Goal: Task Accomplishment & Management: Manage account settings

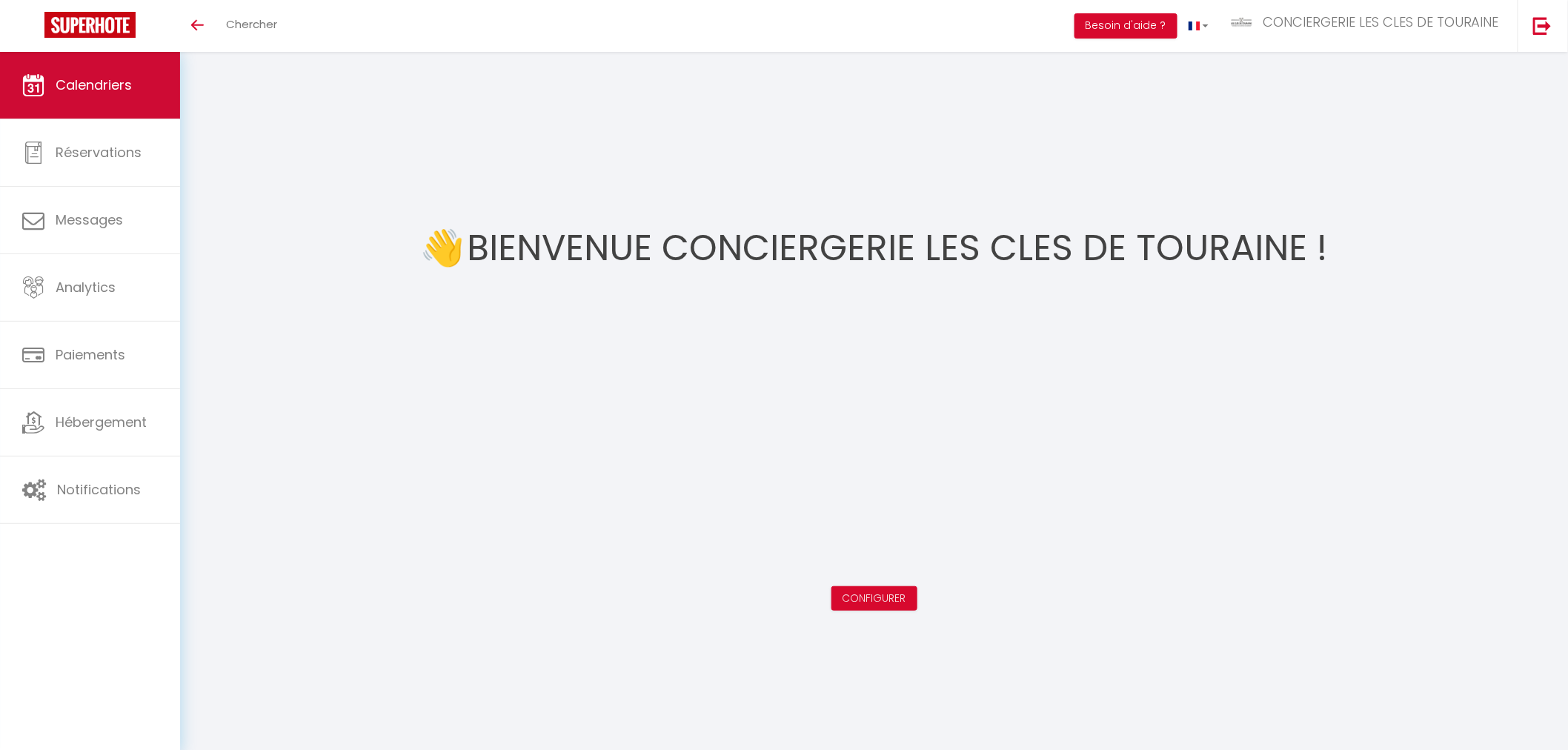
click at [111, 98] on link "Calendriers" at bounding box center [90, 85] width 180 height 67
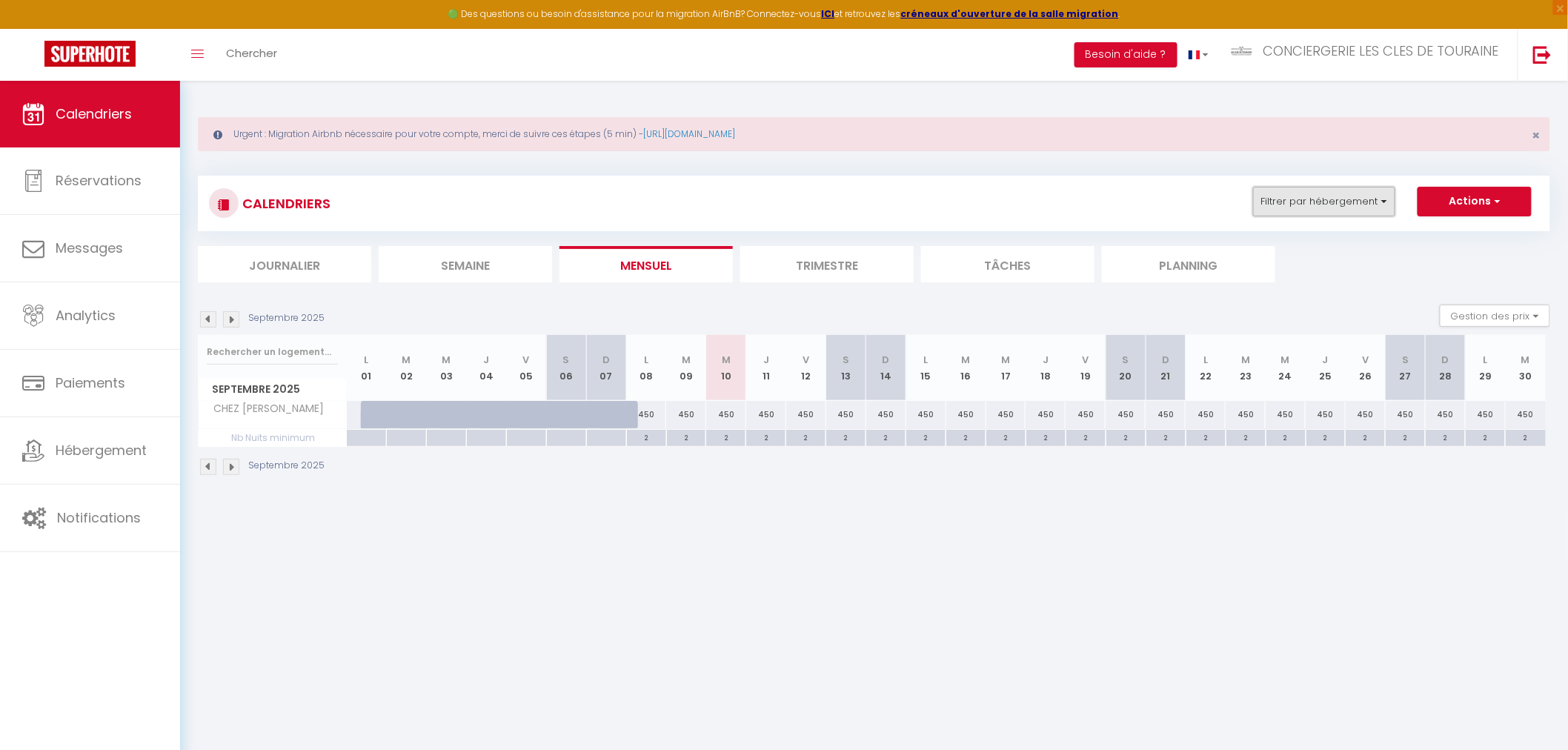
click at [1298, 197] on button "Filtrer par hébergement" at bounding box center [1324, 202] width 142 height 30
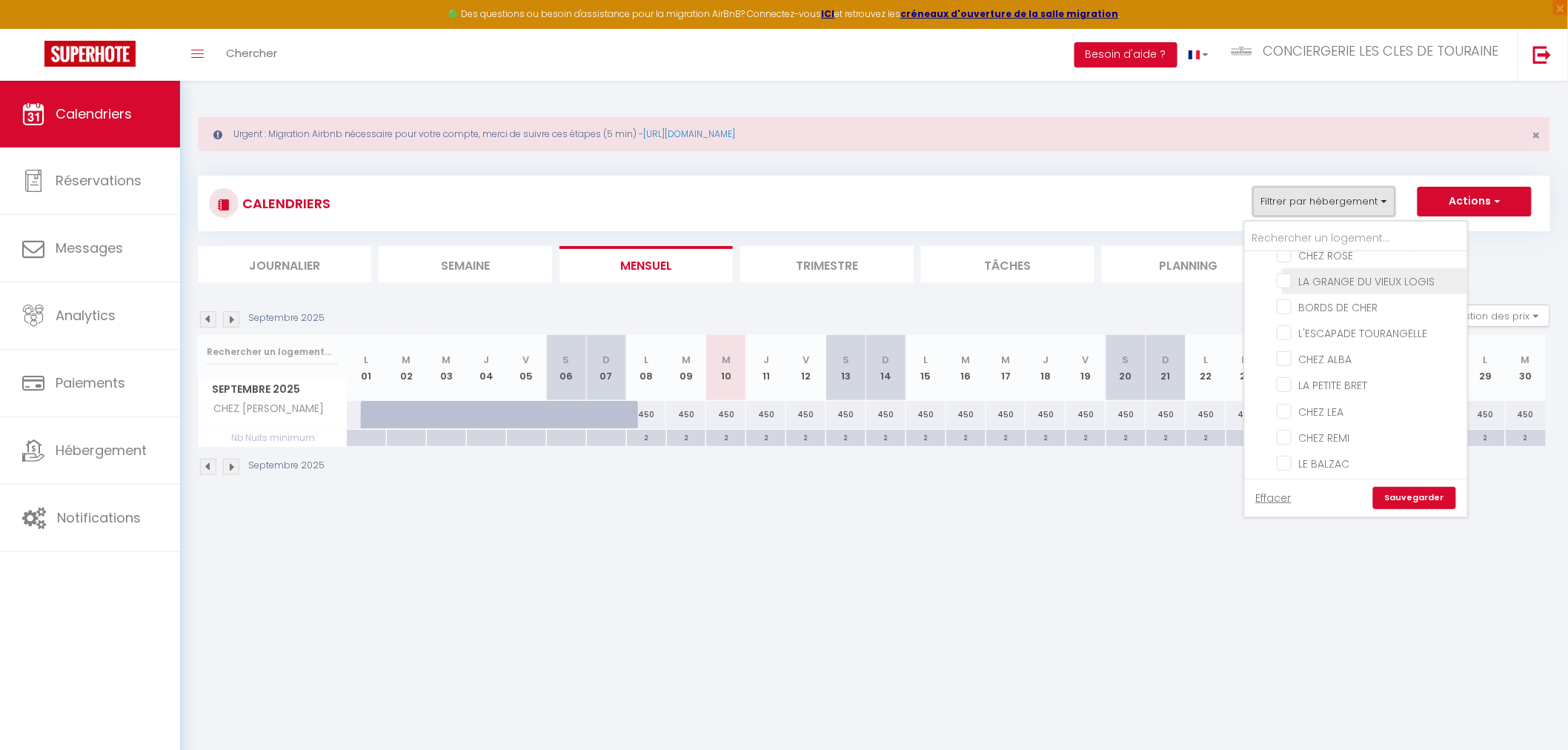
scroll to position [165, 0]
click at [1320, 359] on input "CHEZ REMI" at bounding box center [1370, 359] width 186 height 15
checkbox input "true"
checkbox input "false"
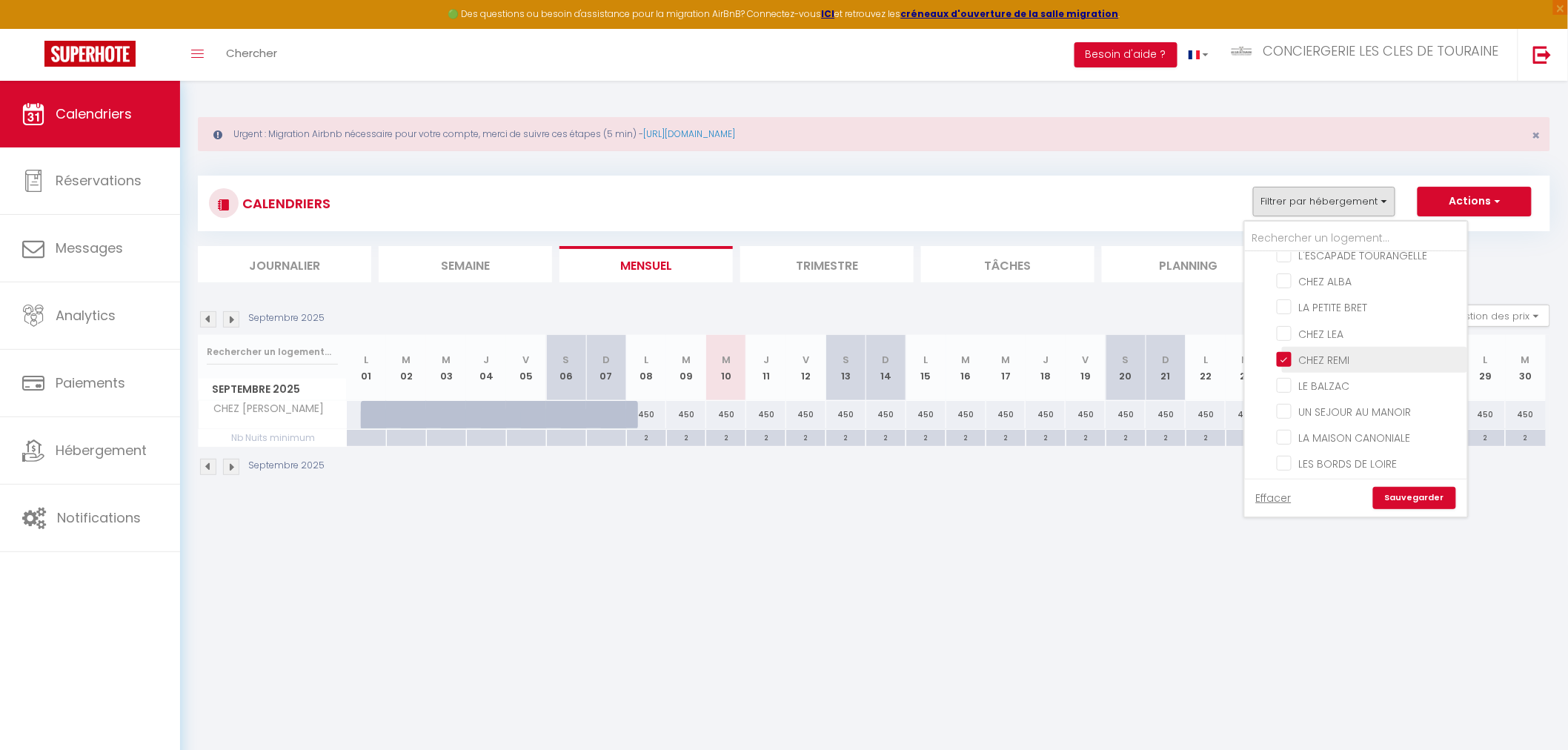
checkbox input "false"
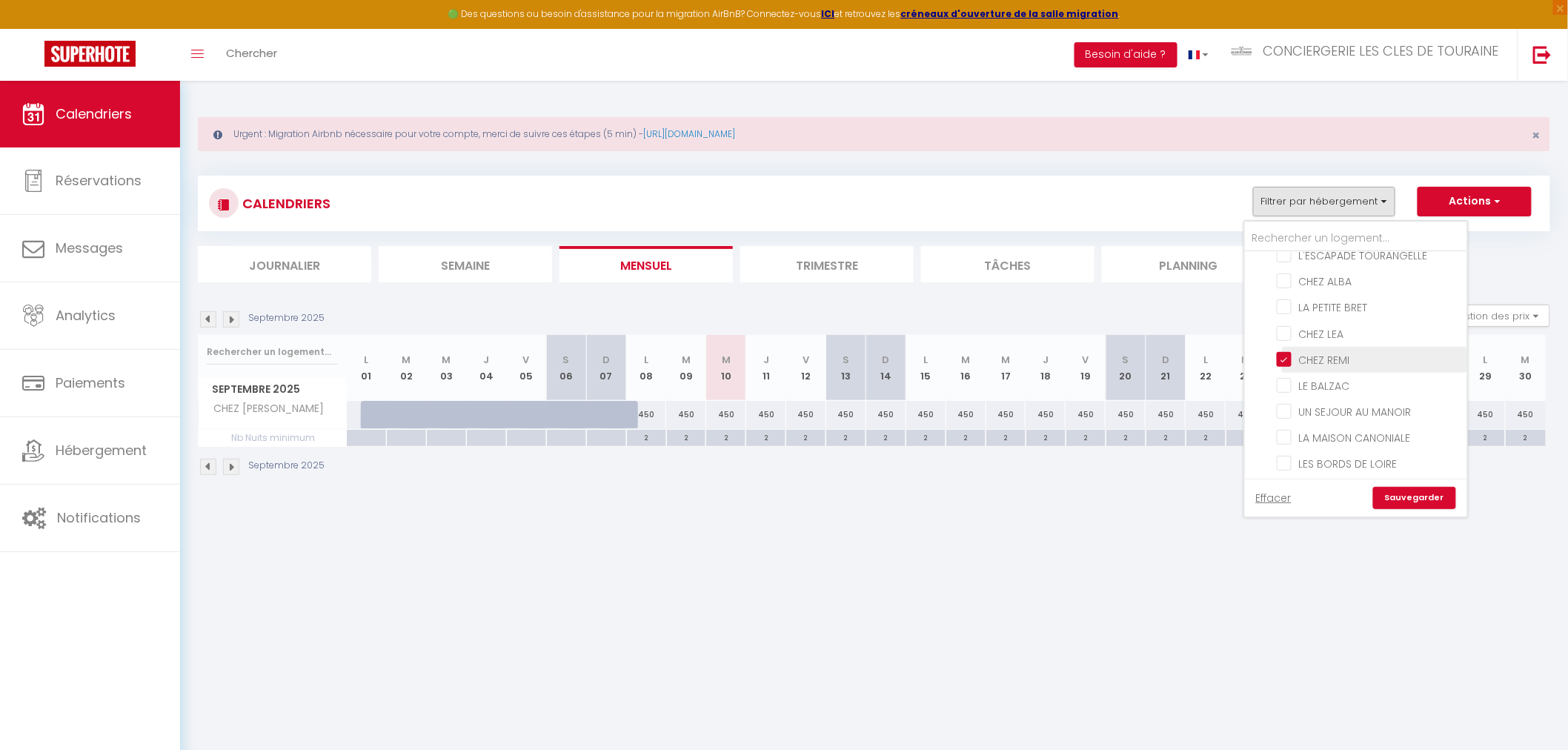
checkbox input "false"
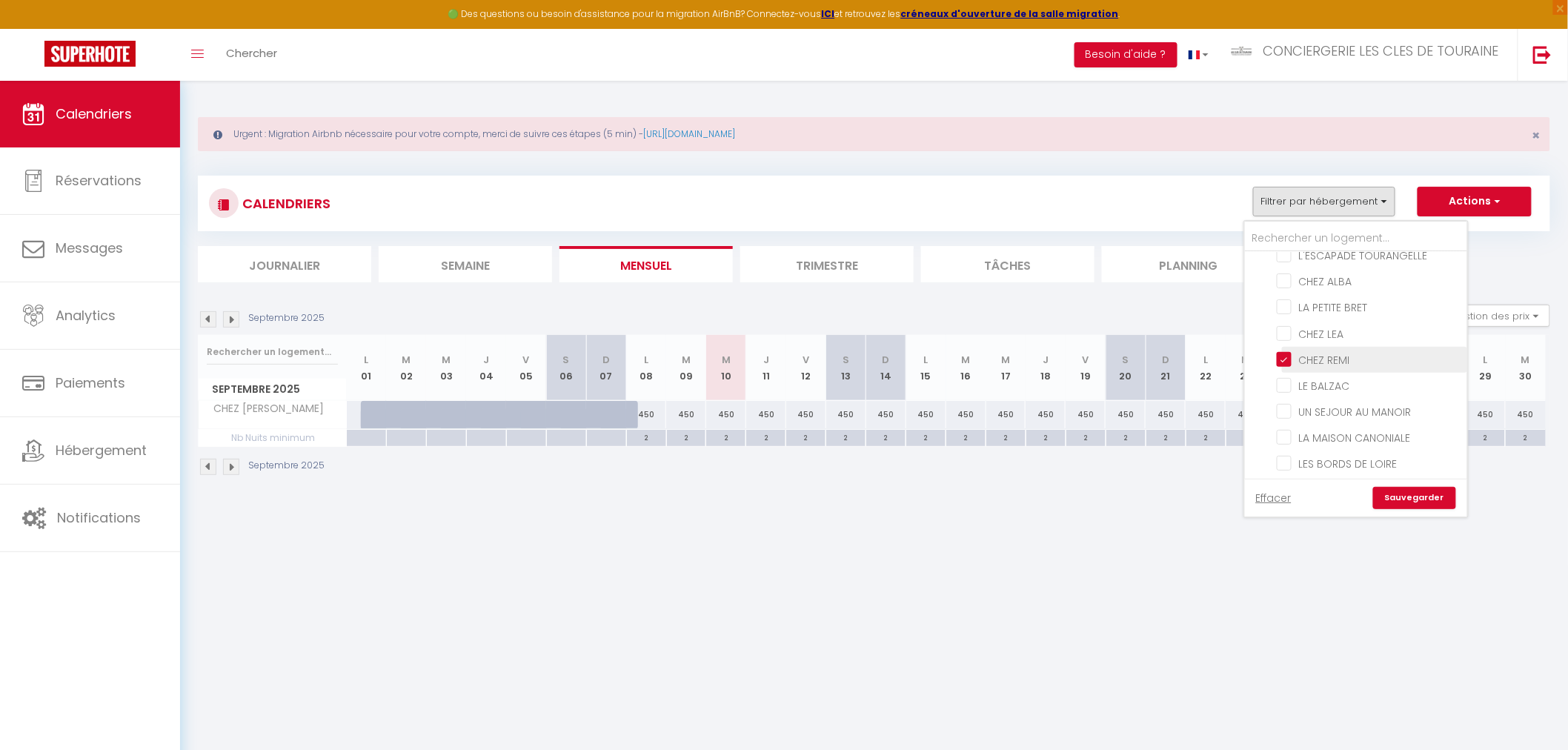
checkbox input "false"
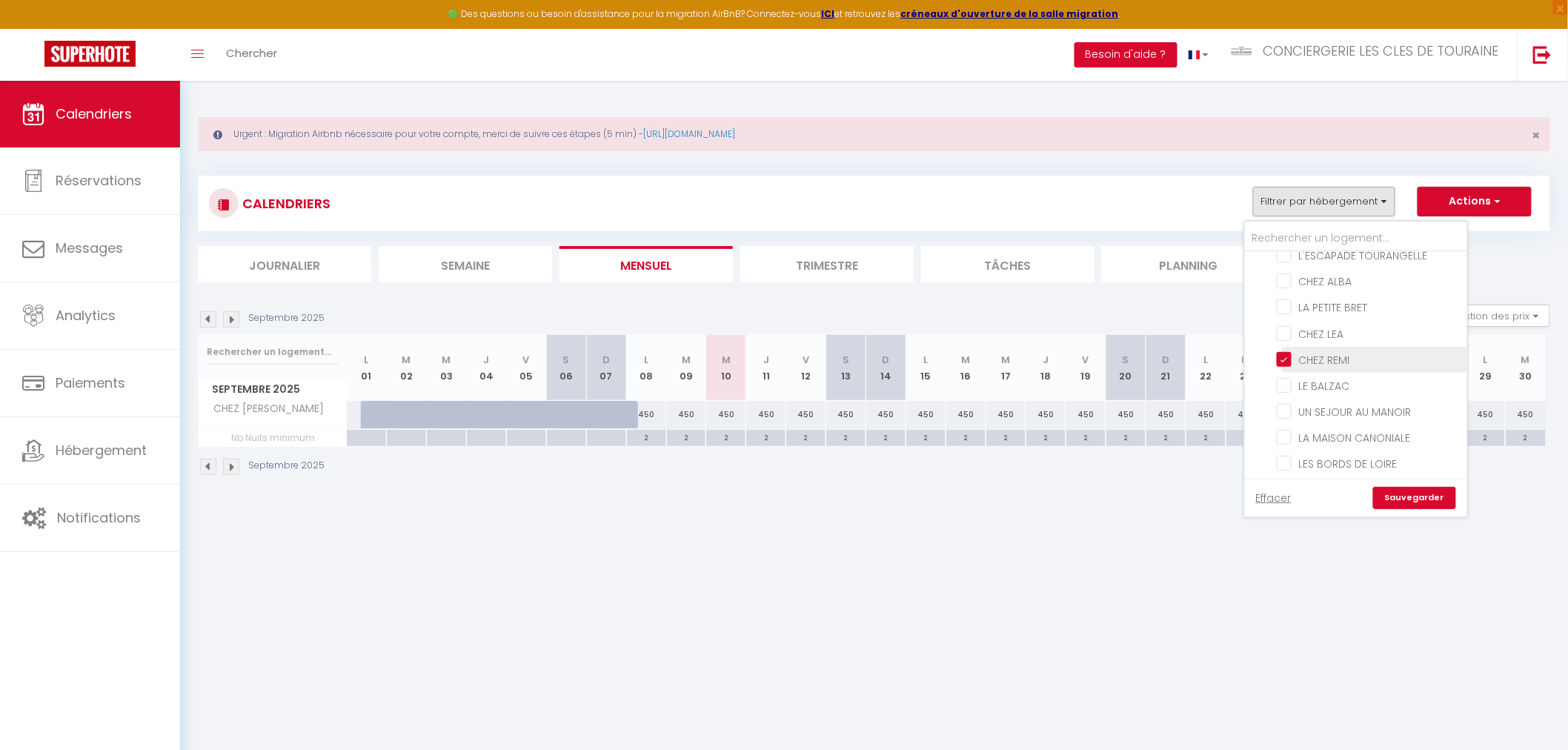
checkbox input "false"
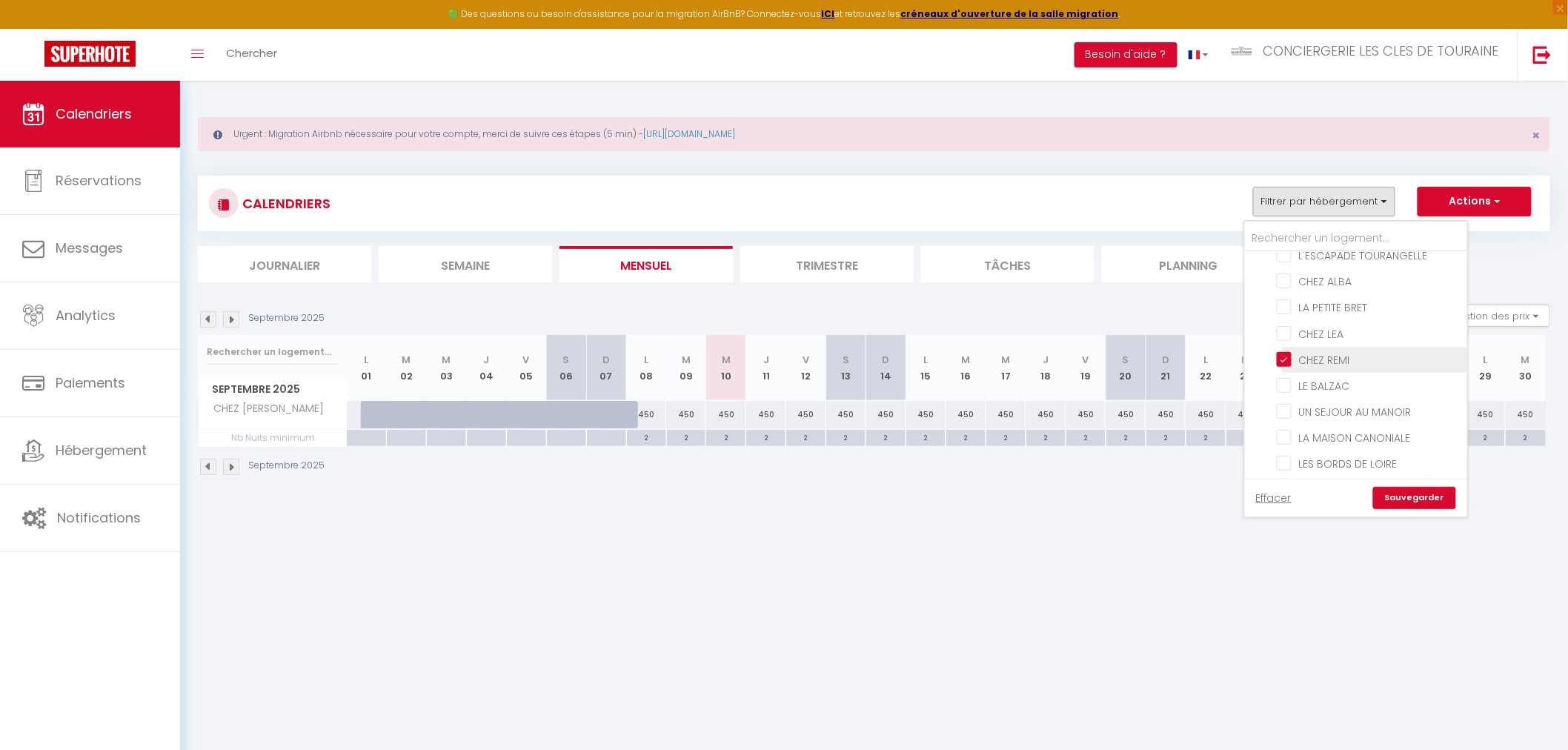
checkbox input "false"
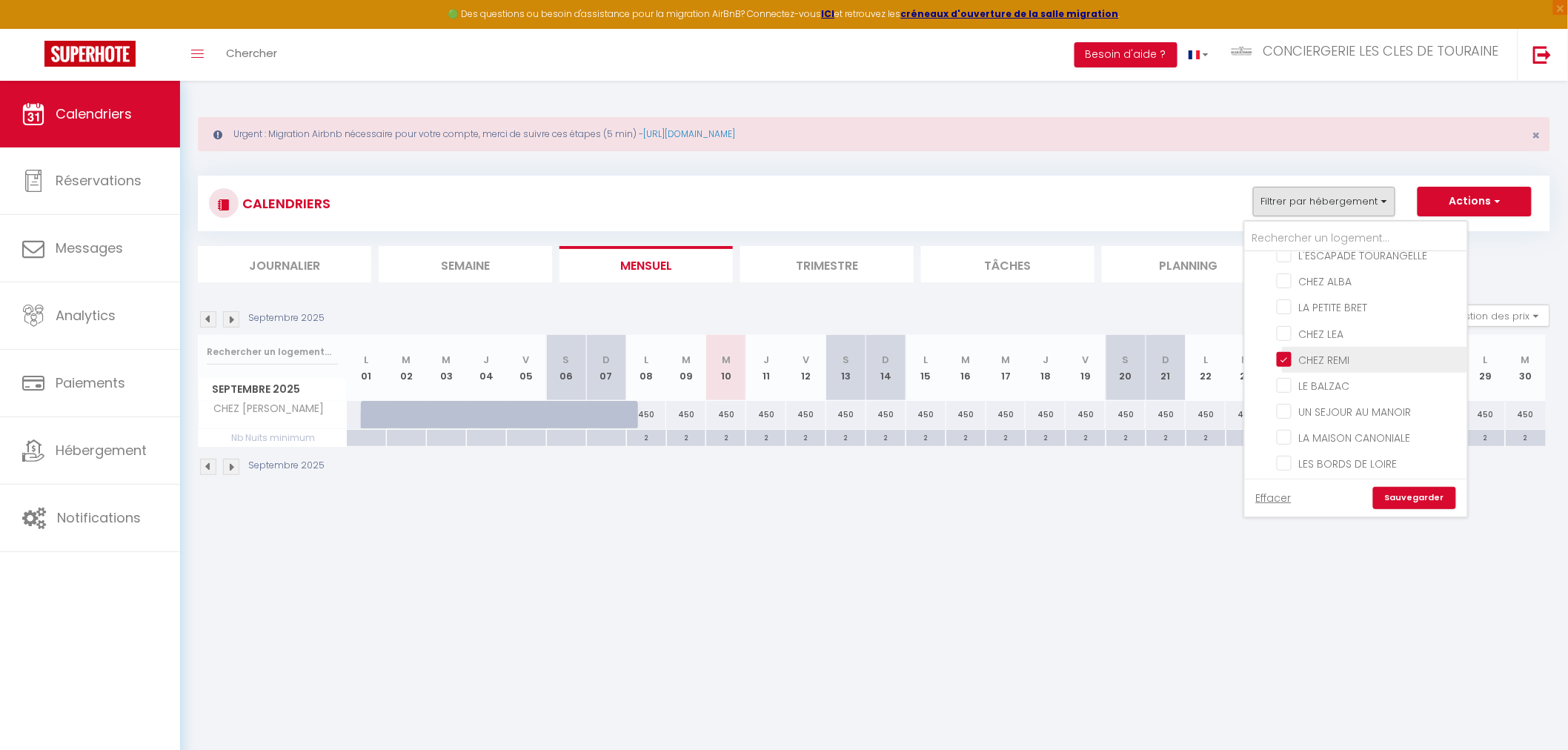
checkbox input "false"
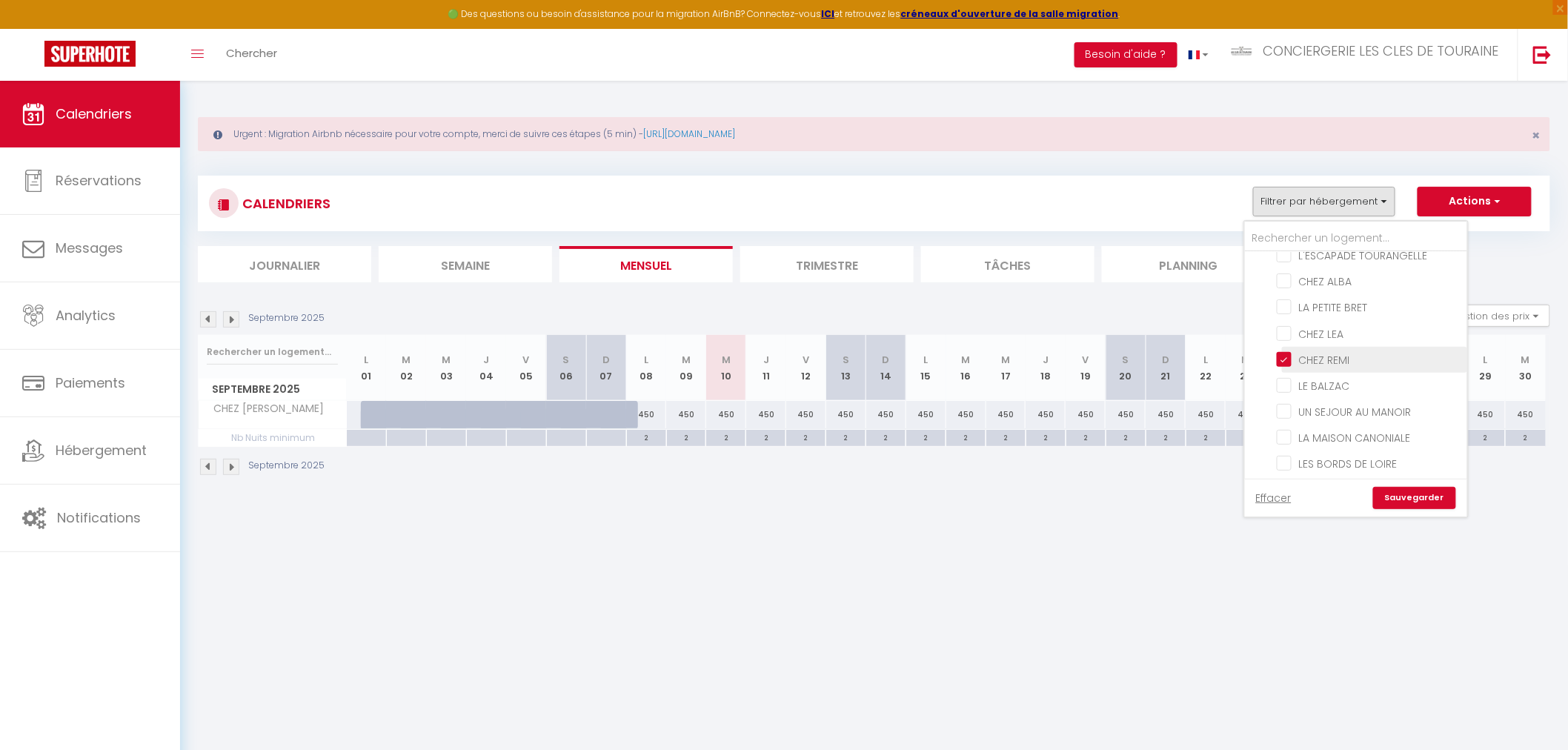
checkbox input "false"
click at [1404, 493] on link "Sauvegarder" at bounding box center [1414, 498] width 83 height 22
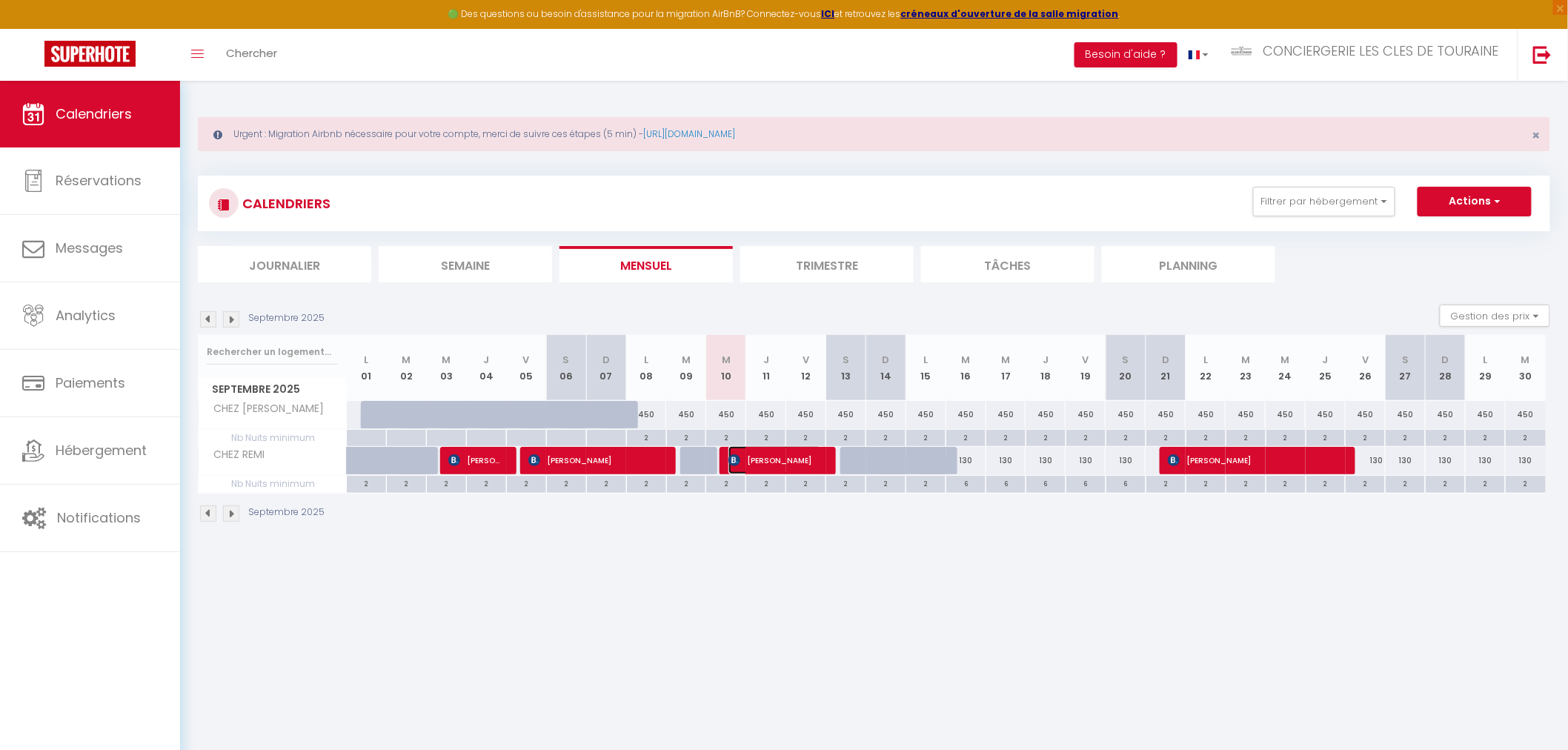
click at [805, 461] on span "[PERSON_NAME]" at bounding box center [775, 460] width 94 height 28
select select "OK"
select select "KO"
select select "0"
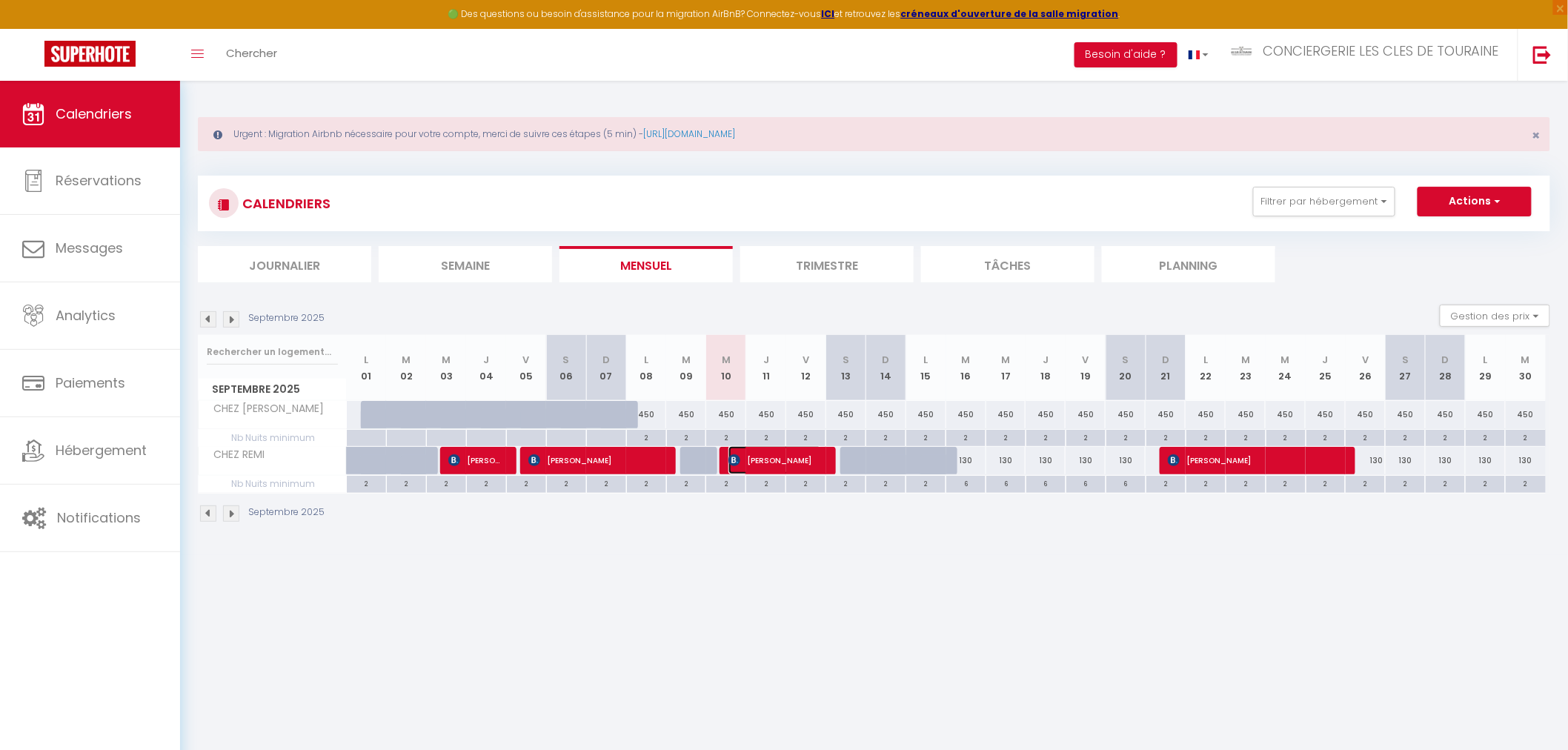
select select "1"
select select
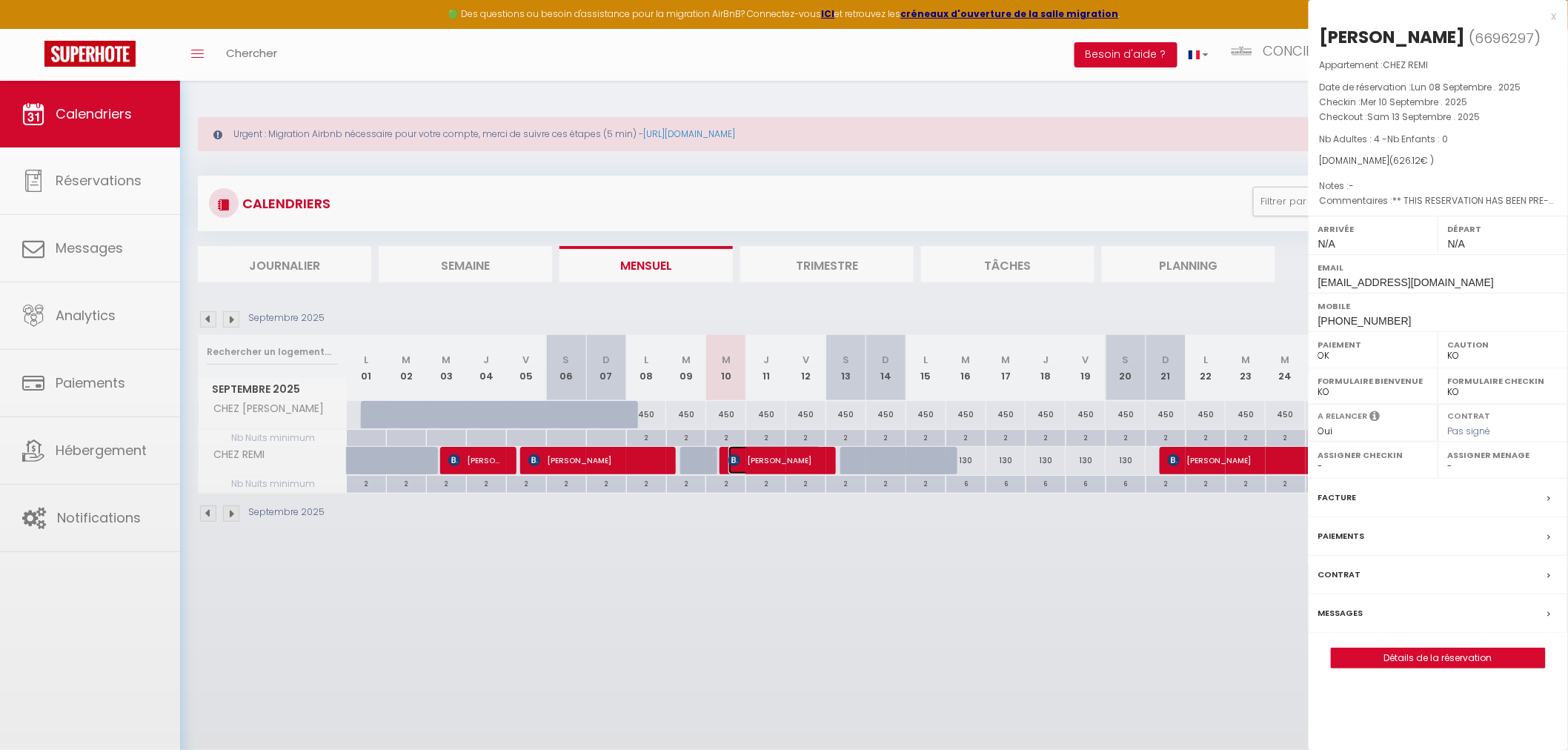
select select "32445"
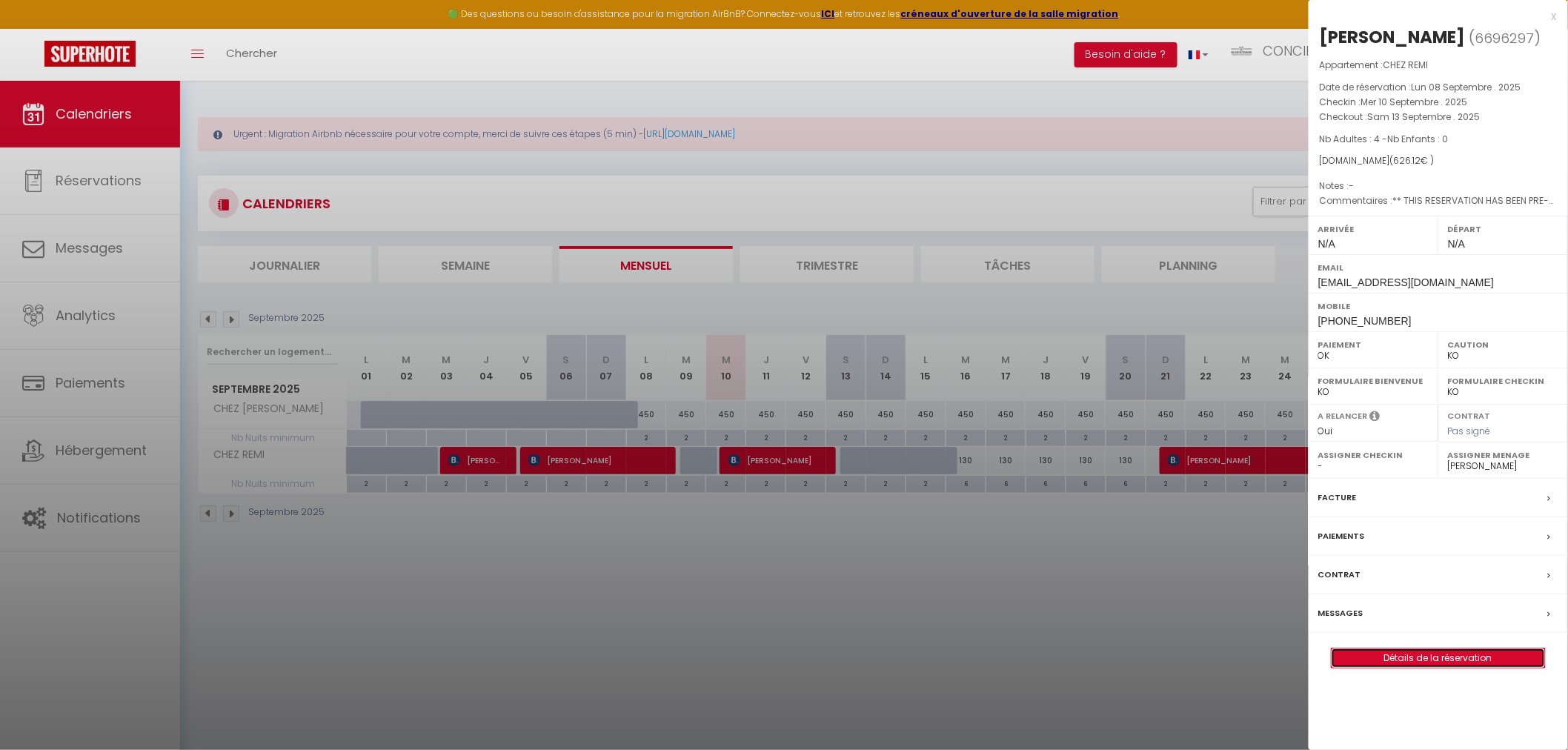
click at [1398, 656] on link "Détails de la réservation" at bounding box center [1439, 657] width 214 height 19
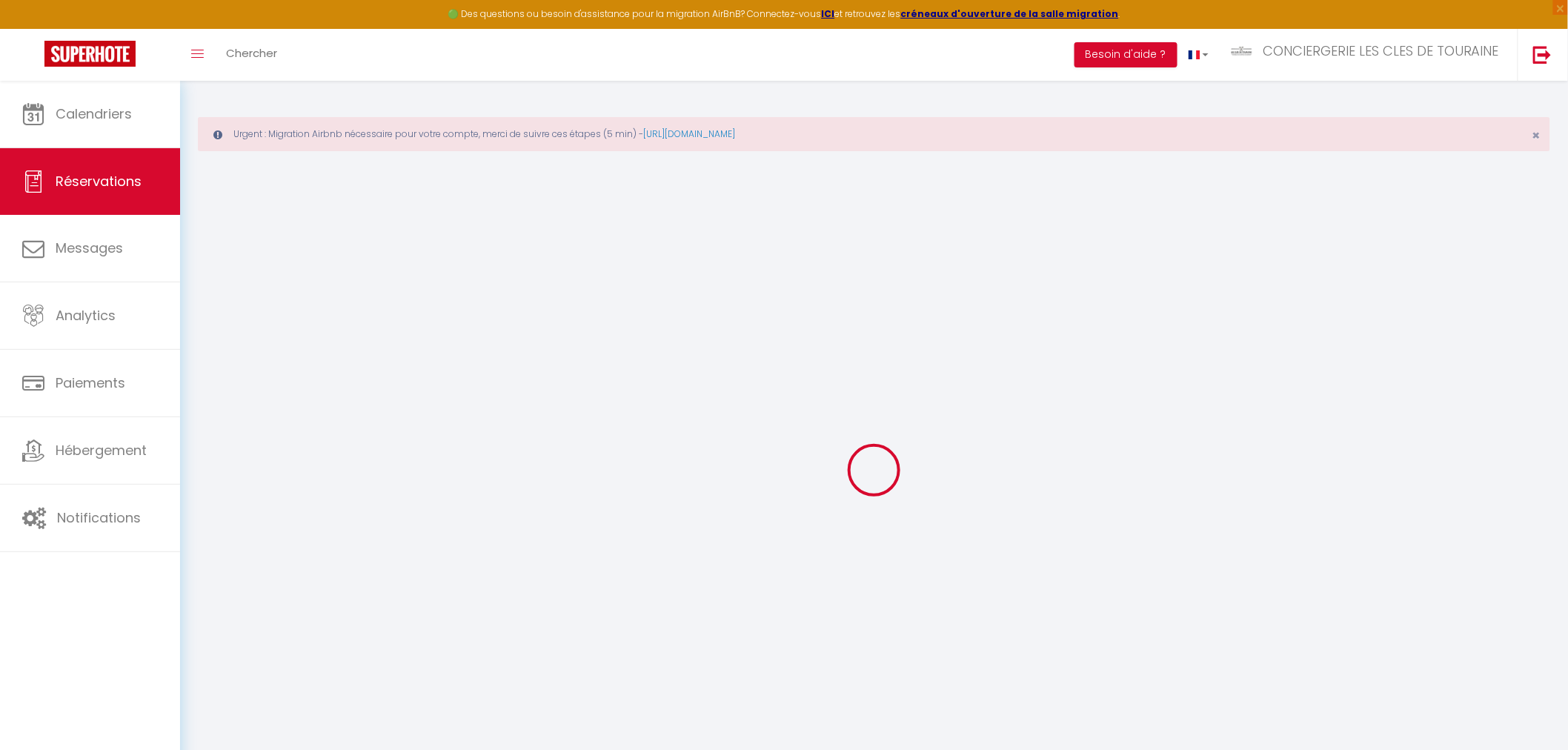
select select
checkbox input "false"
type textarea "** THIS RESERVATION HAS BEEN PRE-PAID ** BOOKING NOTE : Payment charge is EUR 8…"
type input "90"
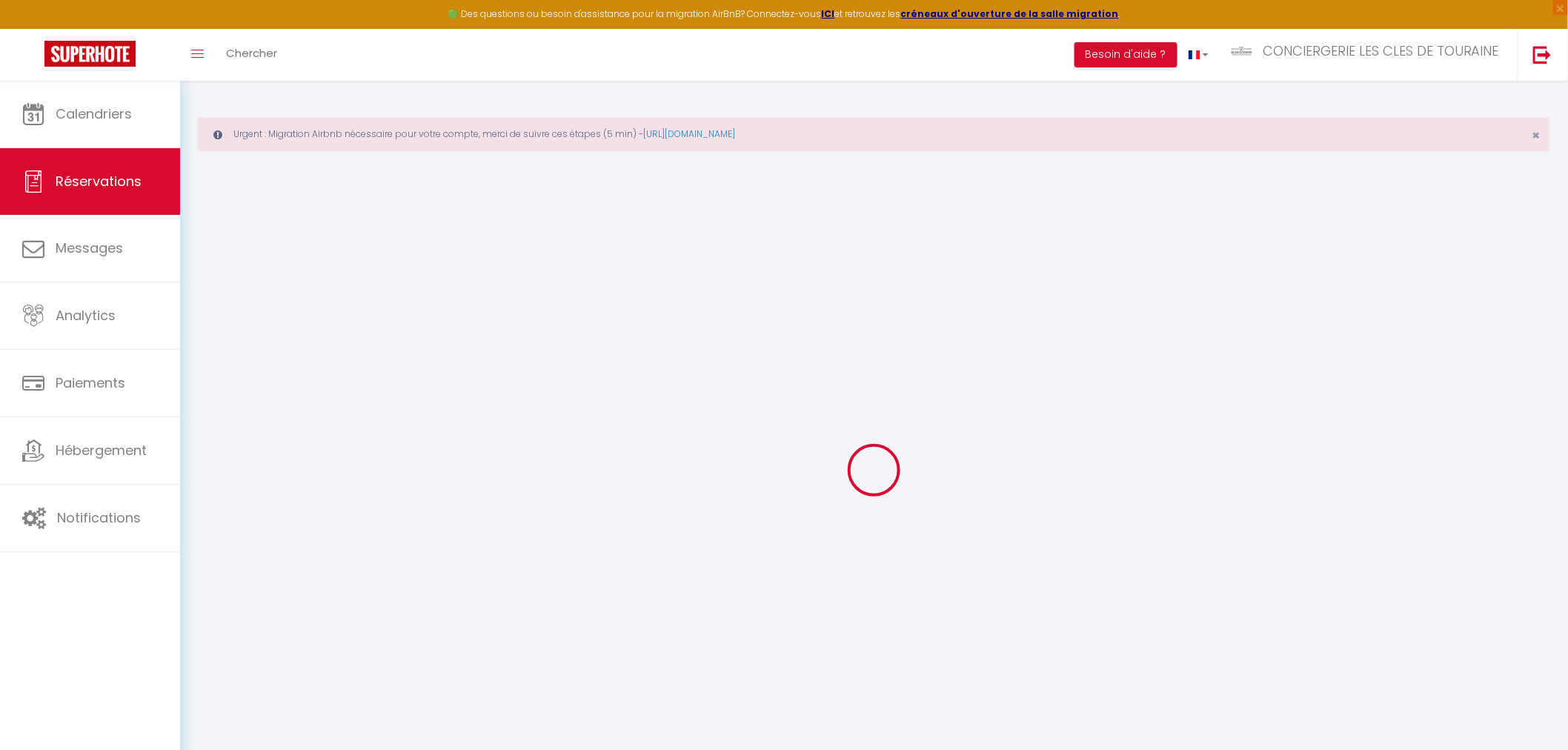
type input "23.62"
select select
checkbox input "false"
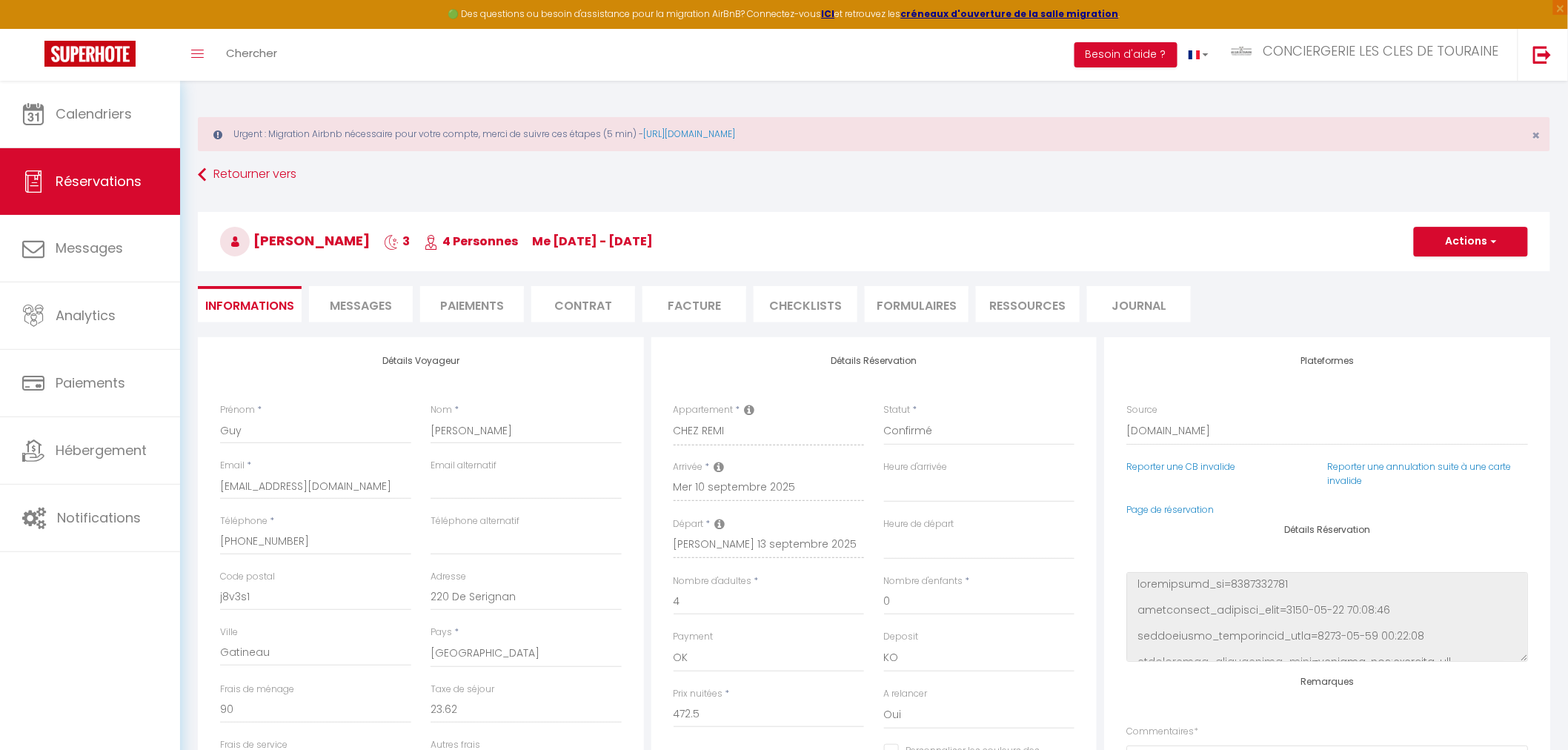
select select
checkbox input "false"
drag, startPoint x: 361, startPoint y: 301, endPoint x: 582, endPoint y: 345, distance: 225.3
click at [361, 301] on span "Messages" at bounding box center [361, 306] width 62 height 17
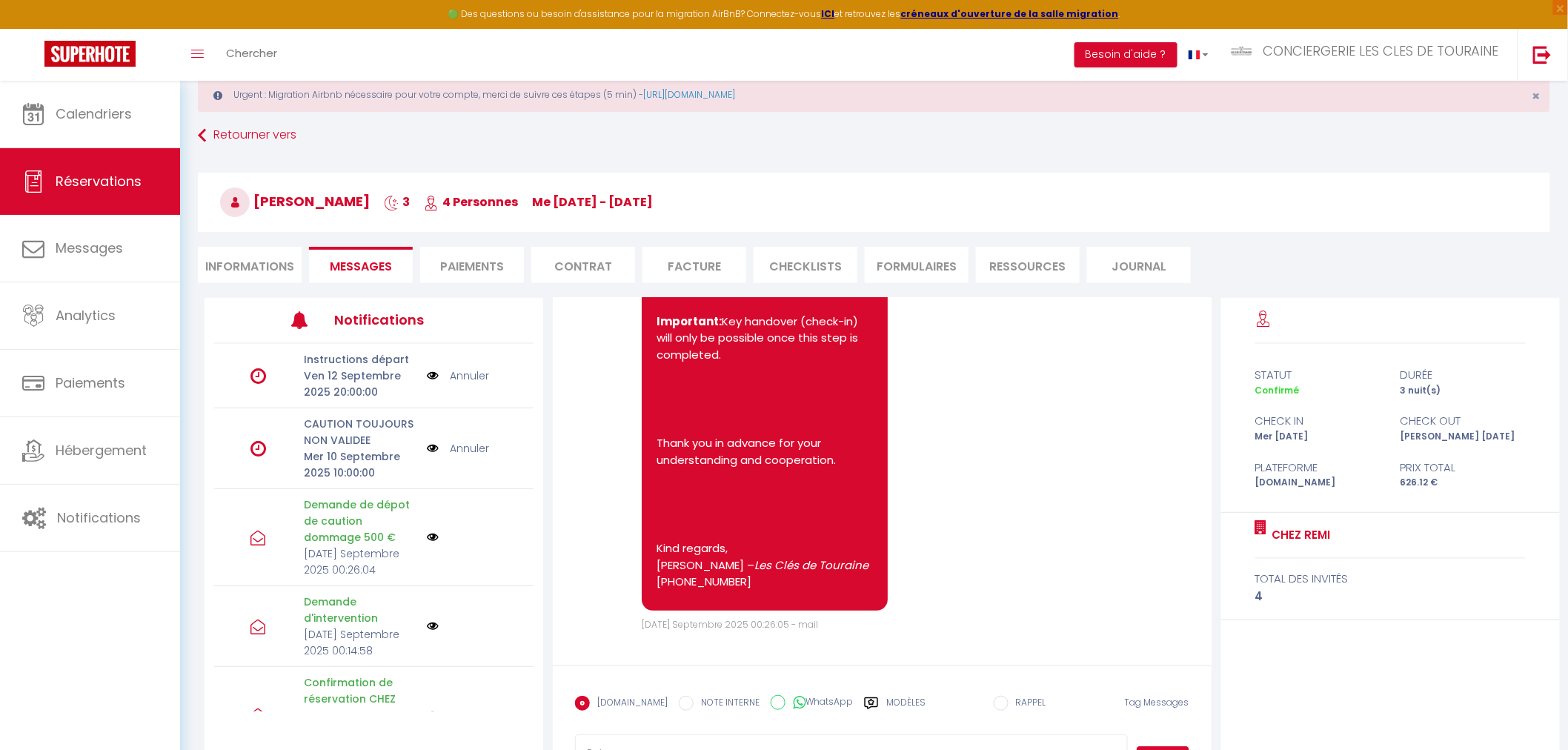
scroll to position [104, 0]
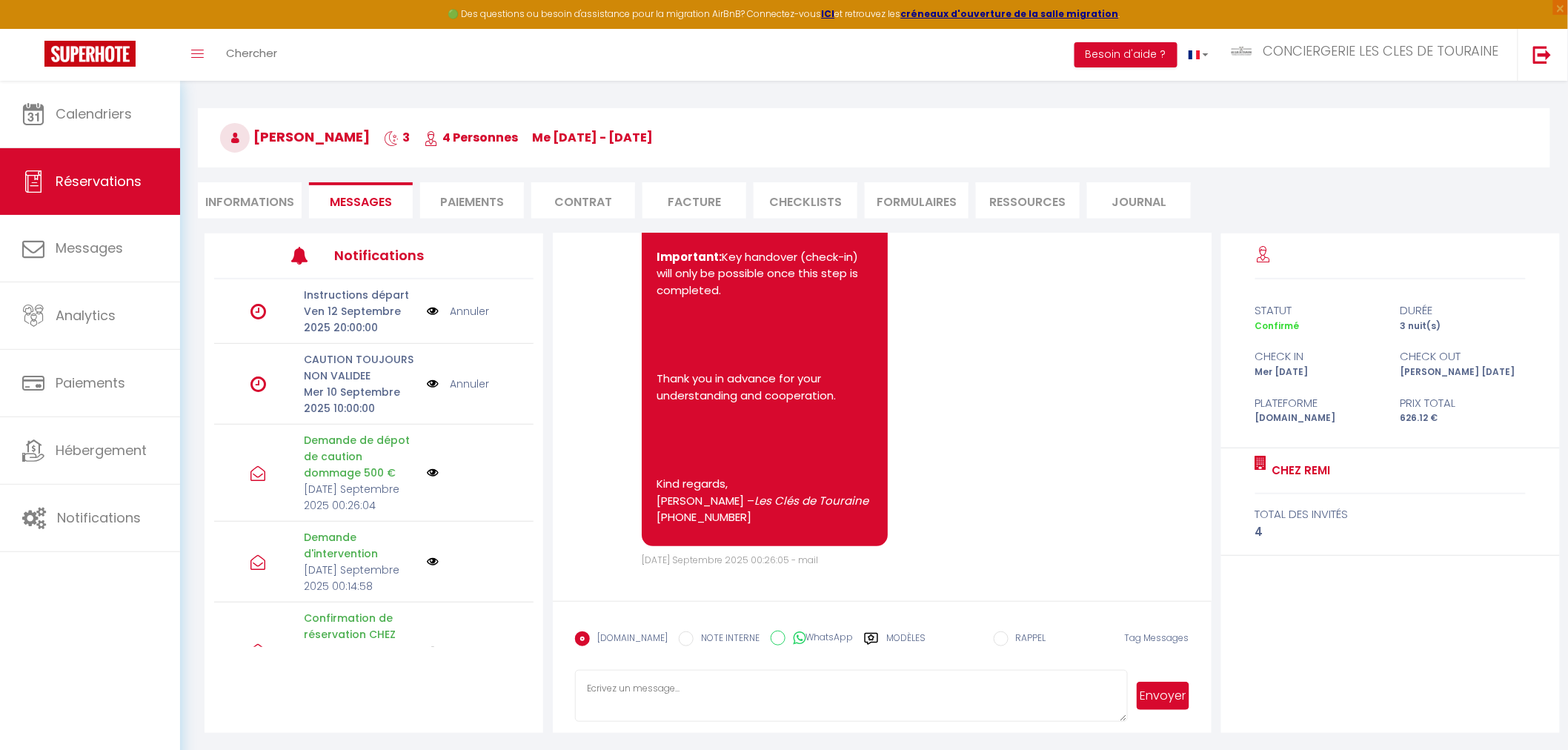
click at [611, 697] on textarea at bounding box center [851, 696] width 552 height 52
click at [624, 702] on textarea at bounding box center [851, 696] width 552 height 52
paste textarea "Your arrival is approaching. We sent you a link [DATE] to validate the security…"
type textarea "Hello Your arrival is approaching. We sent you a link [DATE] to validate the se…"
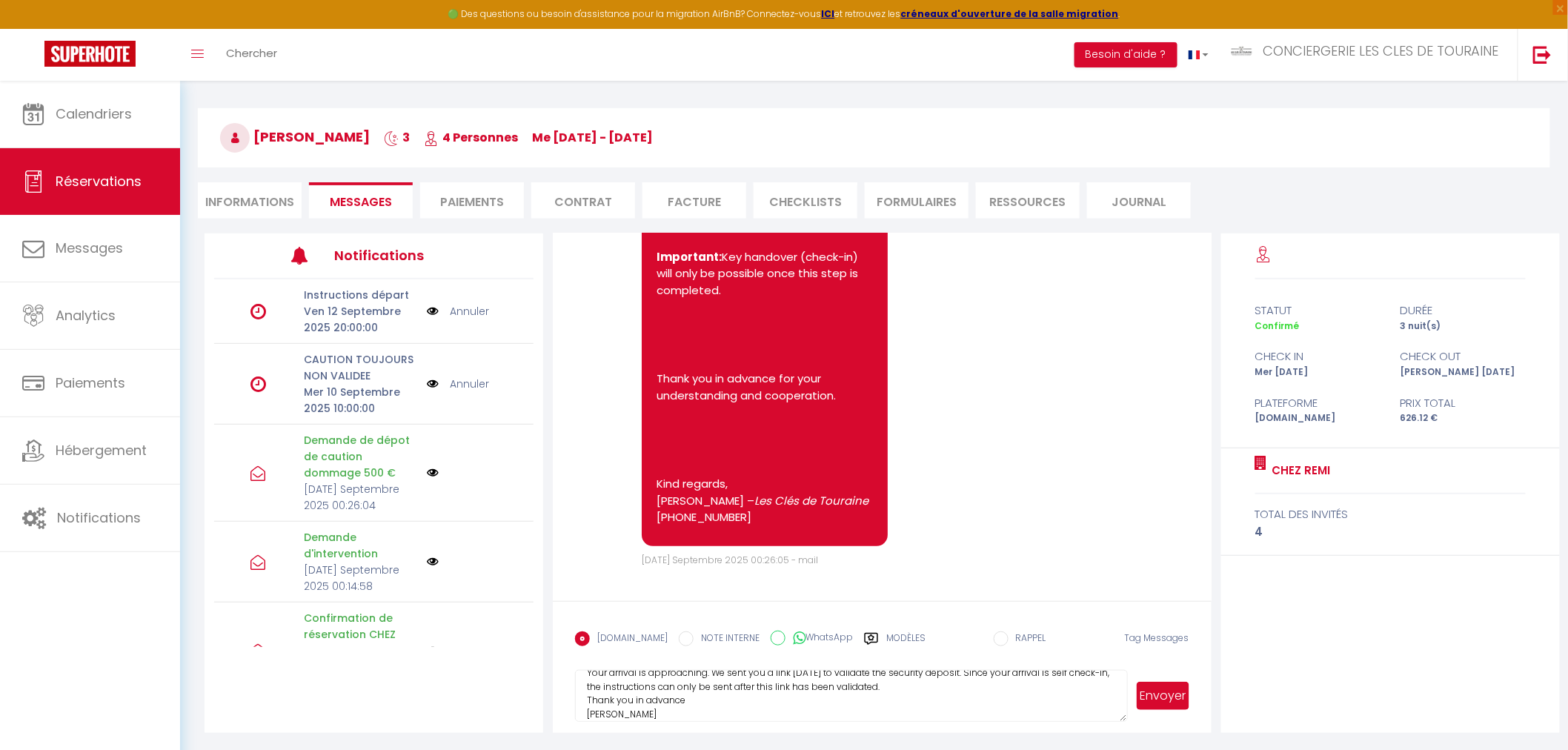
click at [1167, 691] on button "Envoyer" at bounding box center [1163, 696] width 52 height 28
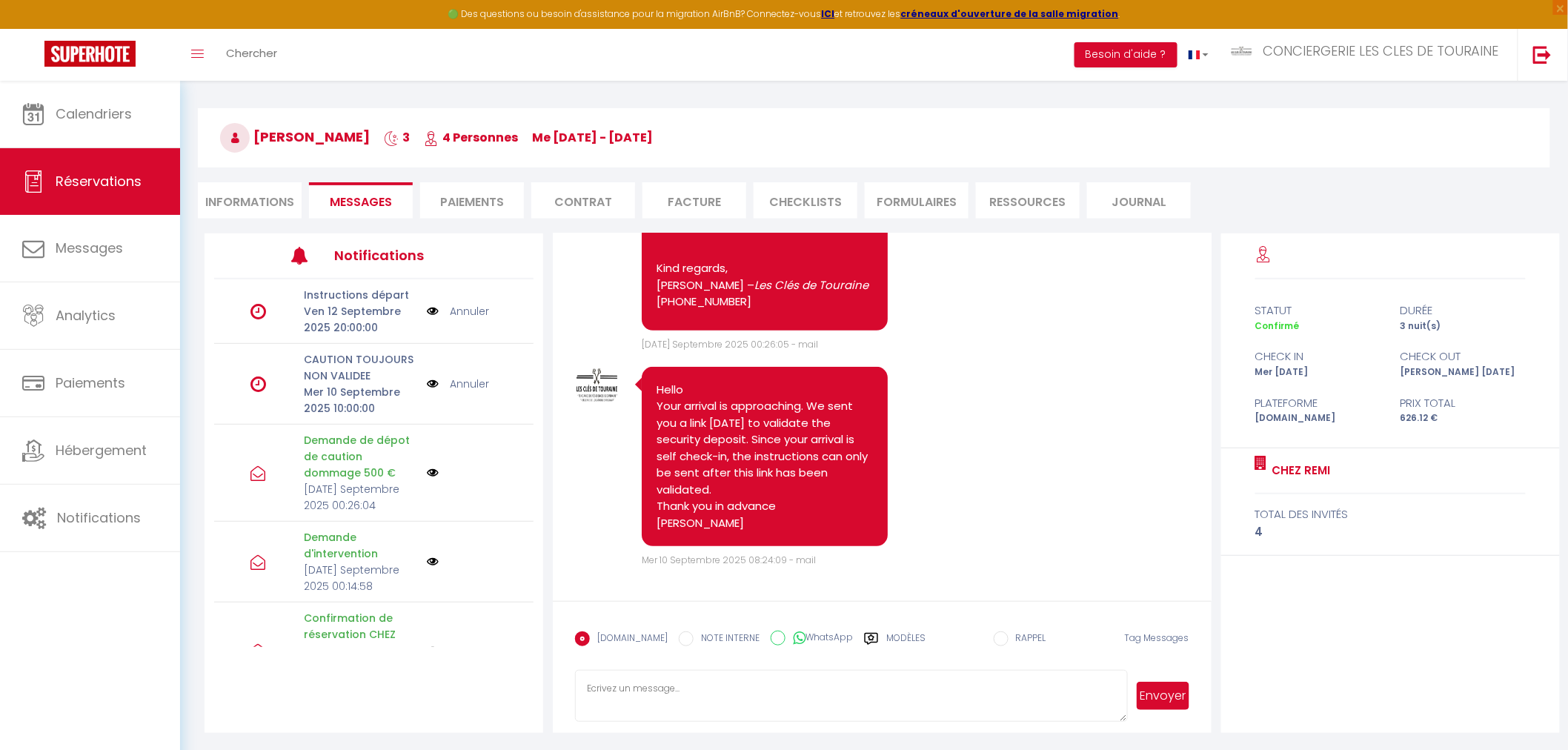
scroll to position [2858, 0]
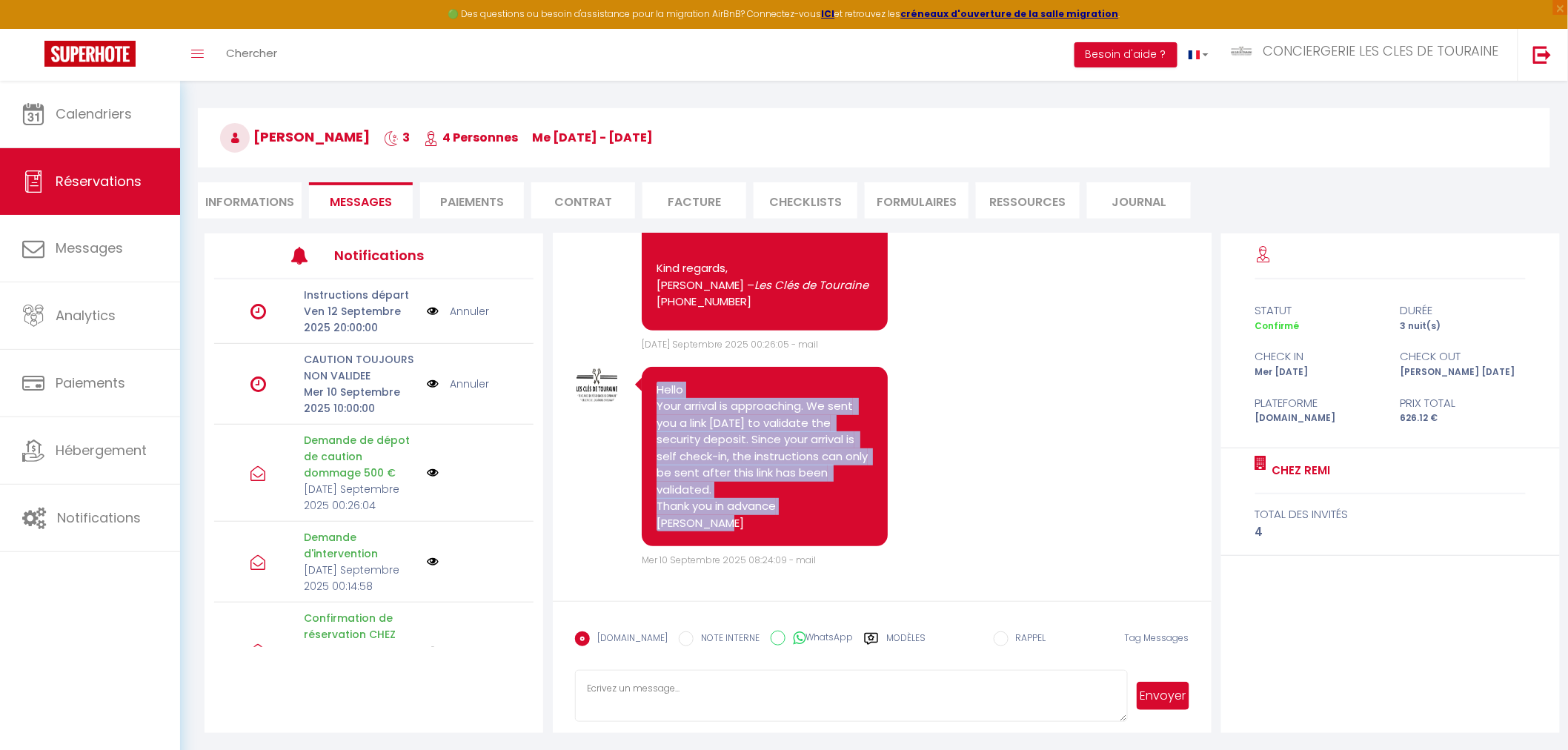
drag, startPoint x: 710, startPoint y: 527, endPoint x: 639, endPoint y: 383, distance: 160.6
click at [642, 383] on div "Hello Your arrival is approaching. We sent you a link [DATE] to validate the se…" at bounding box center [765, 456] width 246 height 180
copy pre "Hello Your arrival is approaching. We sent you a link [DATE] to validate the se…"
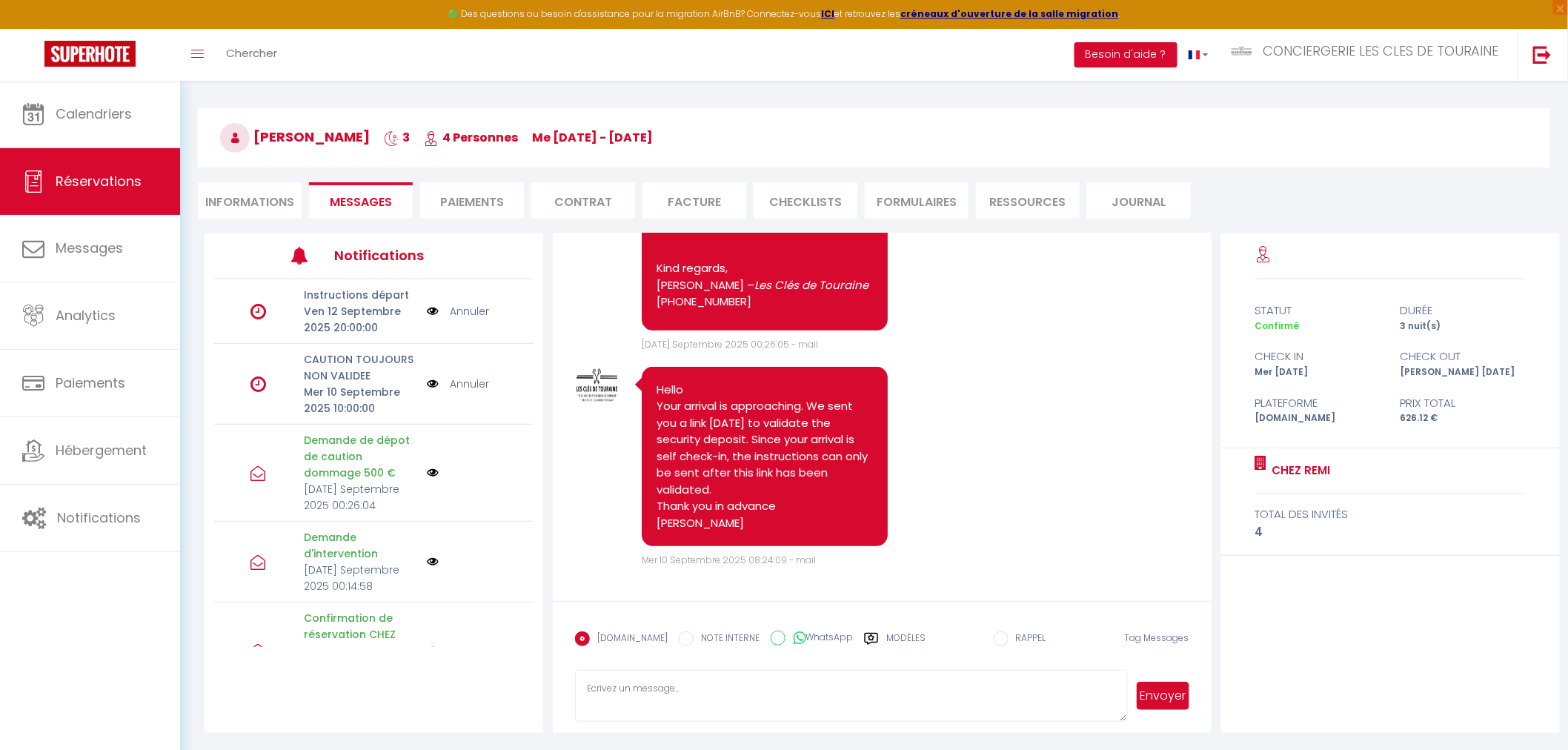
click at [651, 694] on textarea at bounding box center [851, 696] width 552 height 52
paste textarea "Hello Your arrival is approaching. We sent you a link [DATE] to validate the se…"
type textarea "Hello Your arrival is approaching. We sent you a link [DATE] to validate the se…"
click at [771, 633] on input "WhatsApp" at bounding box center [778, 638] width 15 height 15
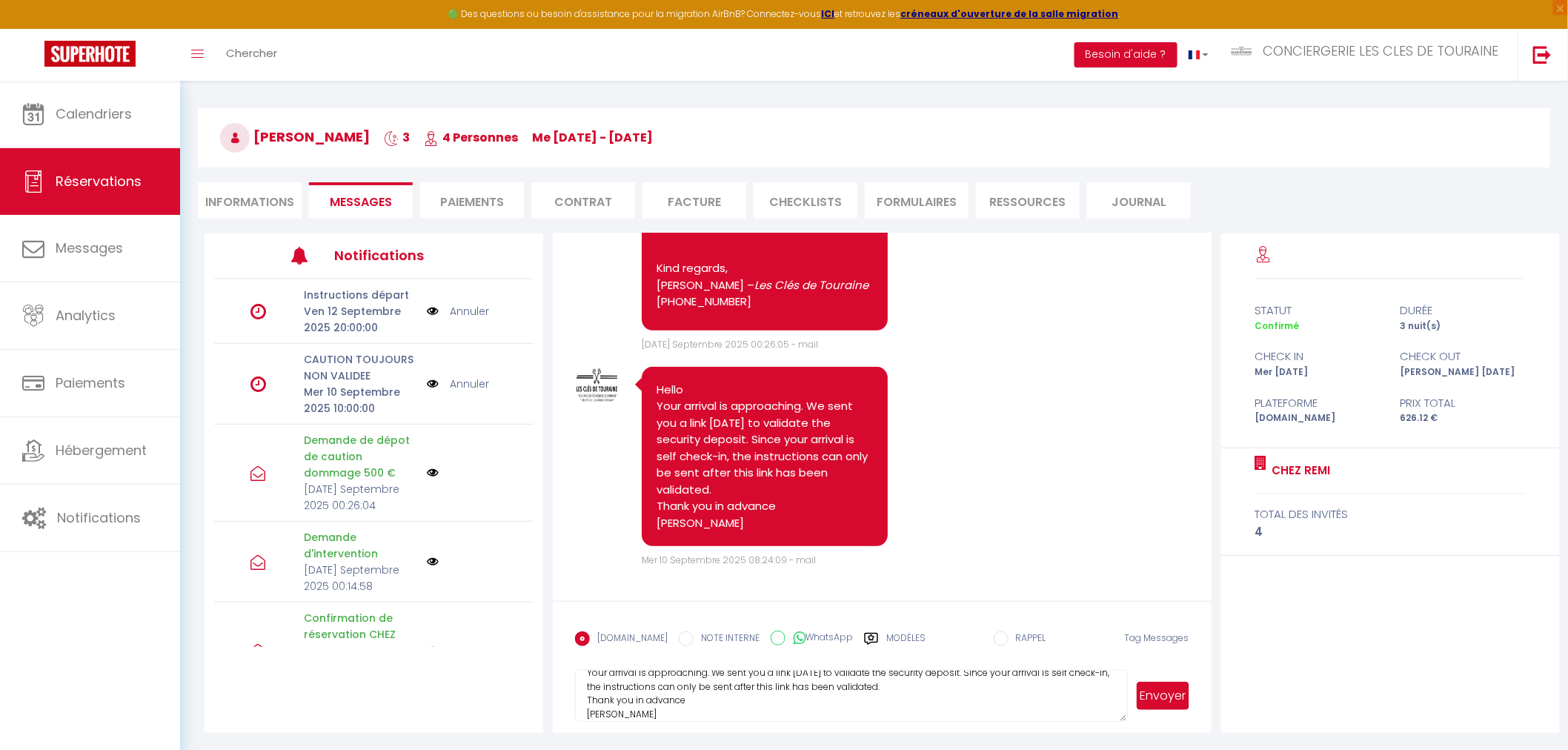
radio input "true"
radio input "false"
click at [1169, 705] on button "Envoyer" at bounding box center [1163, 696] width 52 height 28
select select
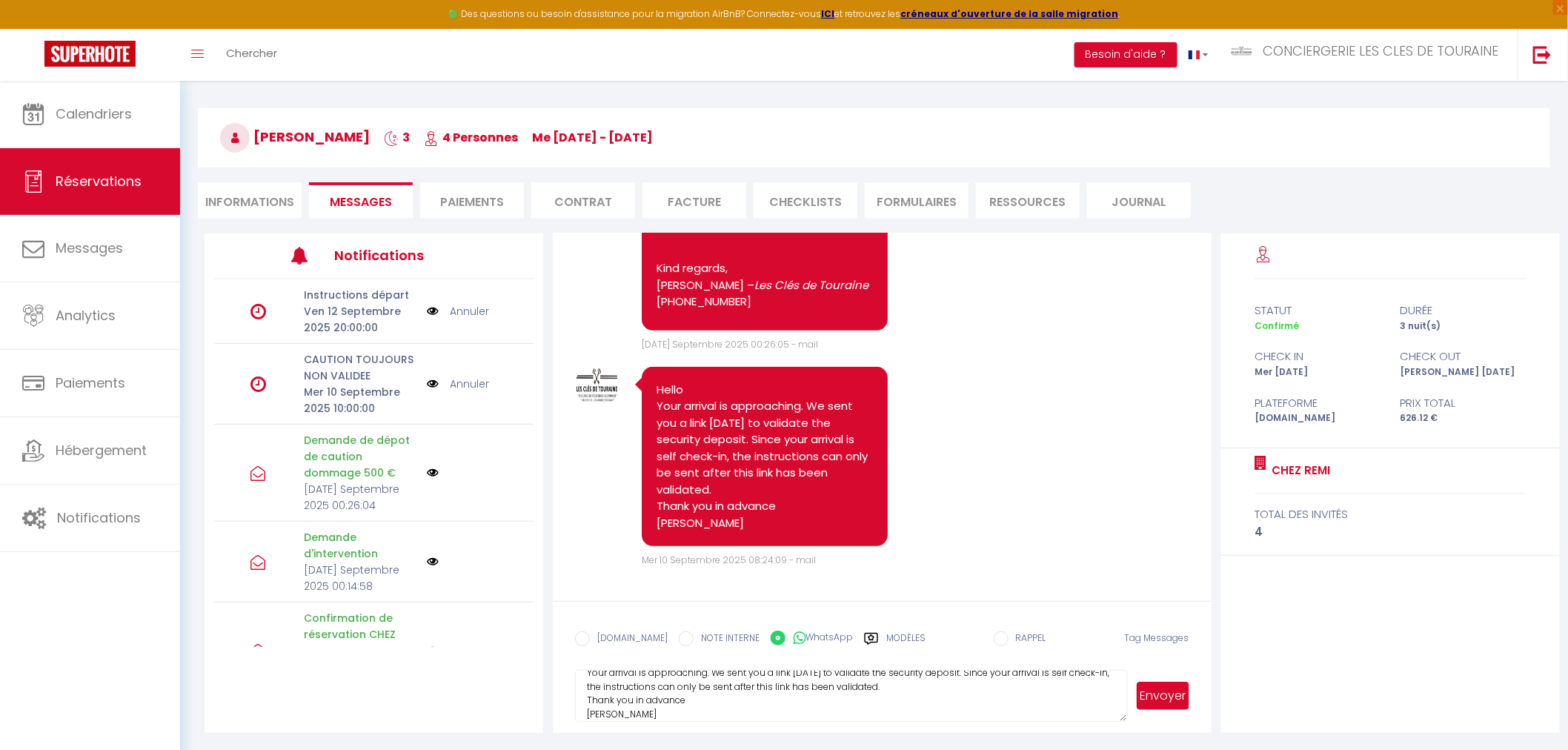
select select
click at [231, 197] on li "Informations" at bounding box center [250, 201] width 104 height 36
select select
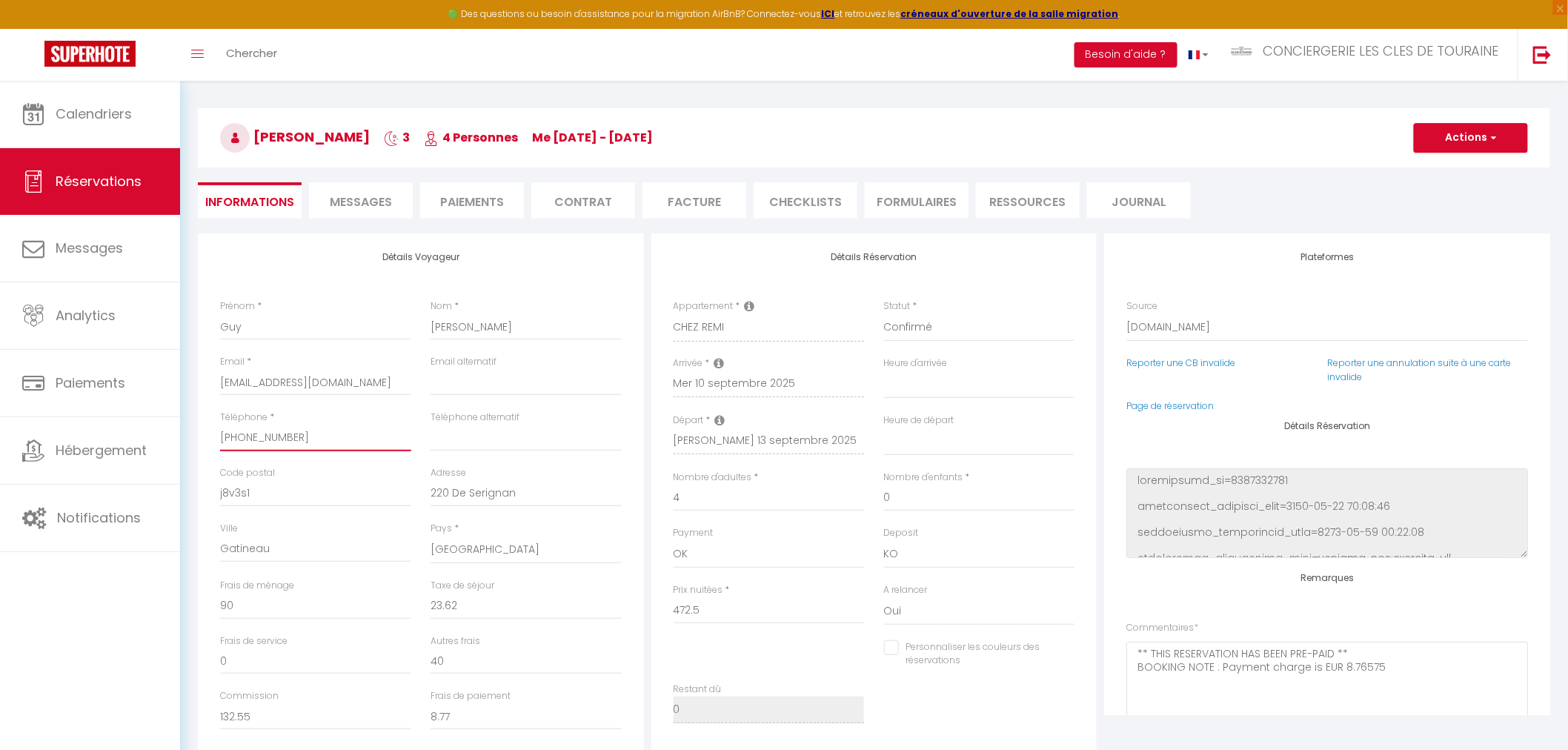
click at [249, 438] on input "[PHONE_NUMBER]" at bounding box center [315, 437] width 191 height 27
select select
checkbox input "false"
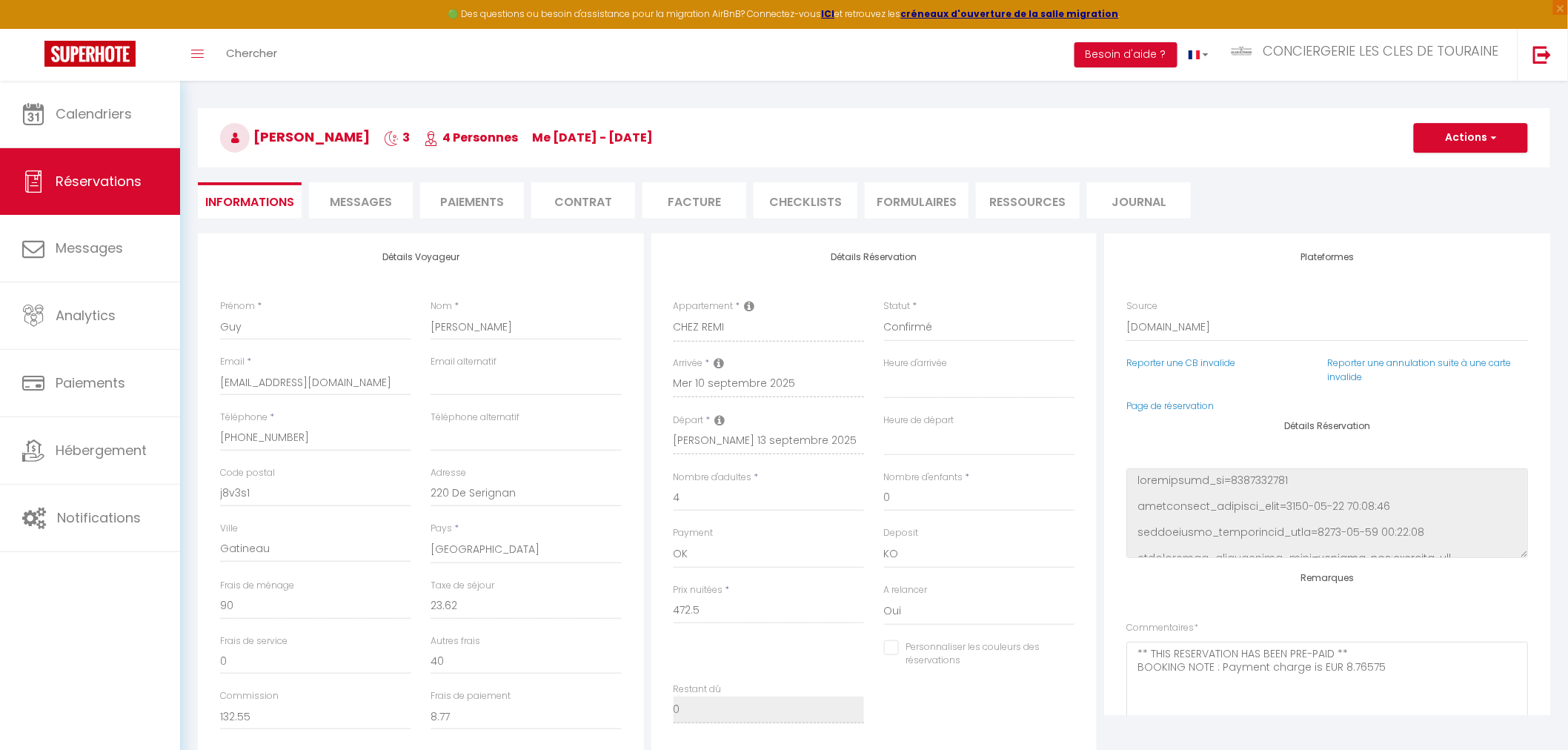
select select
checkbox input "false"
select select
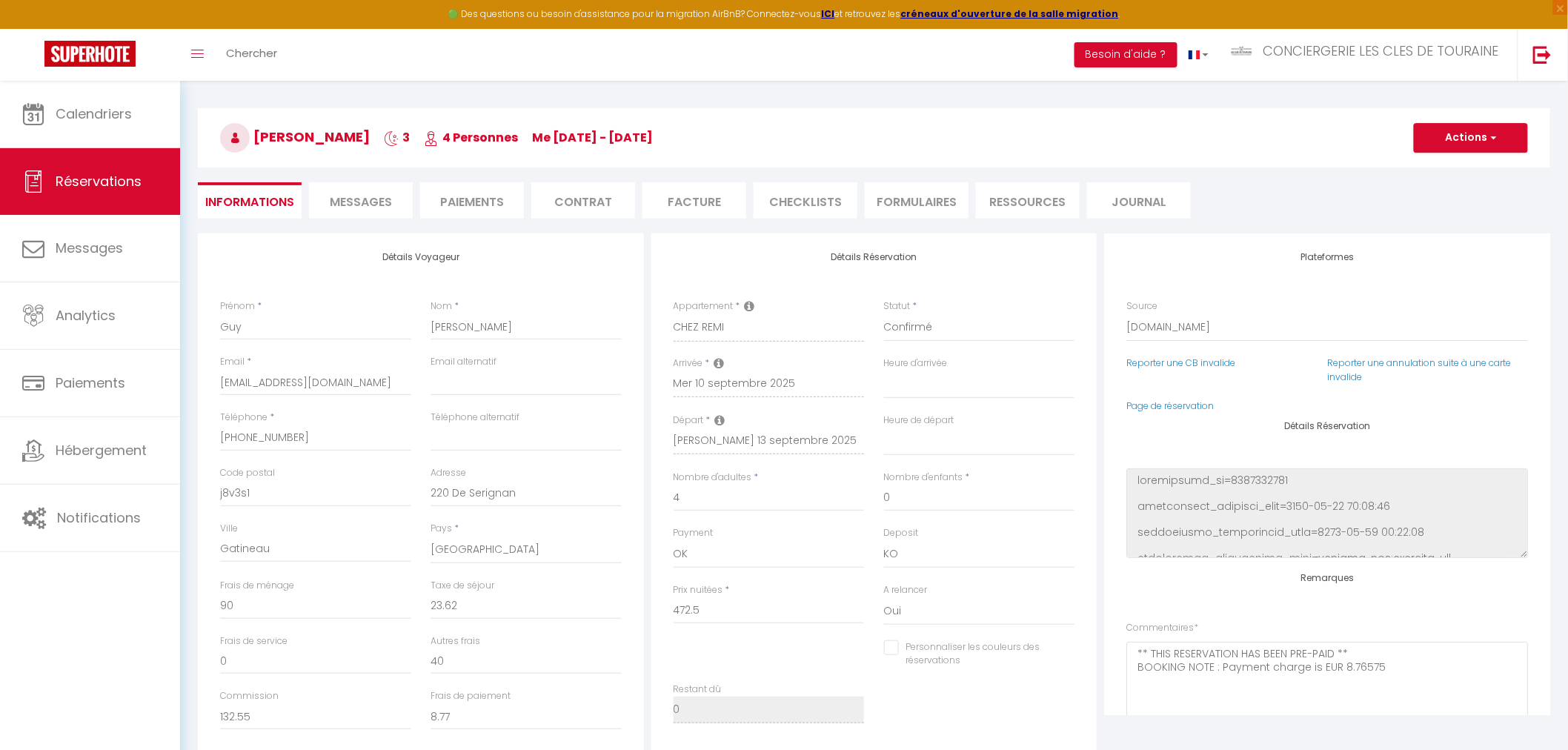
checkbox input "false"
select select
checkbox input "false"
select select
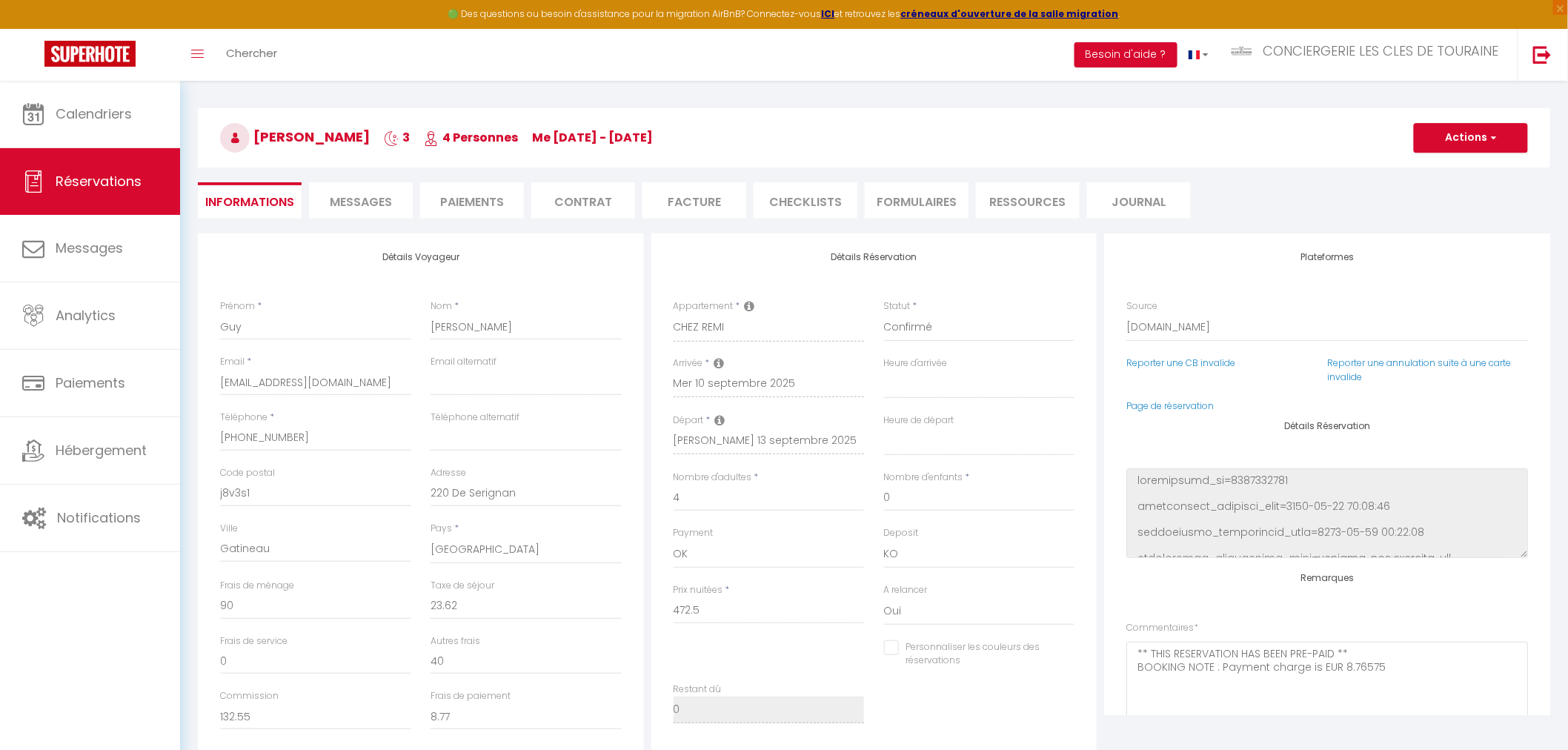
select select
checkbox input "false"
select select
checkbox input "false"
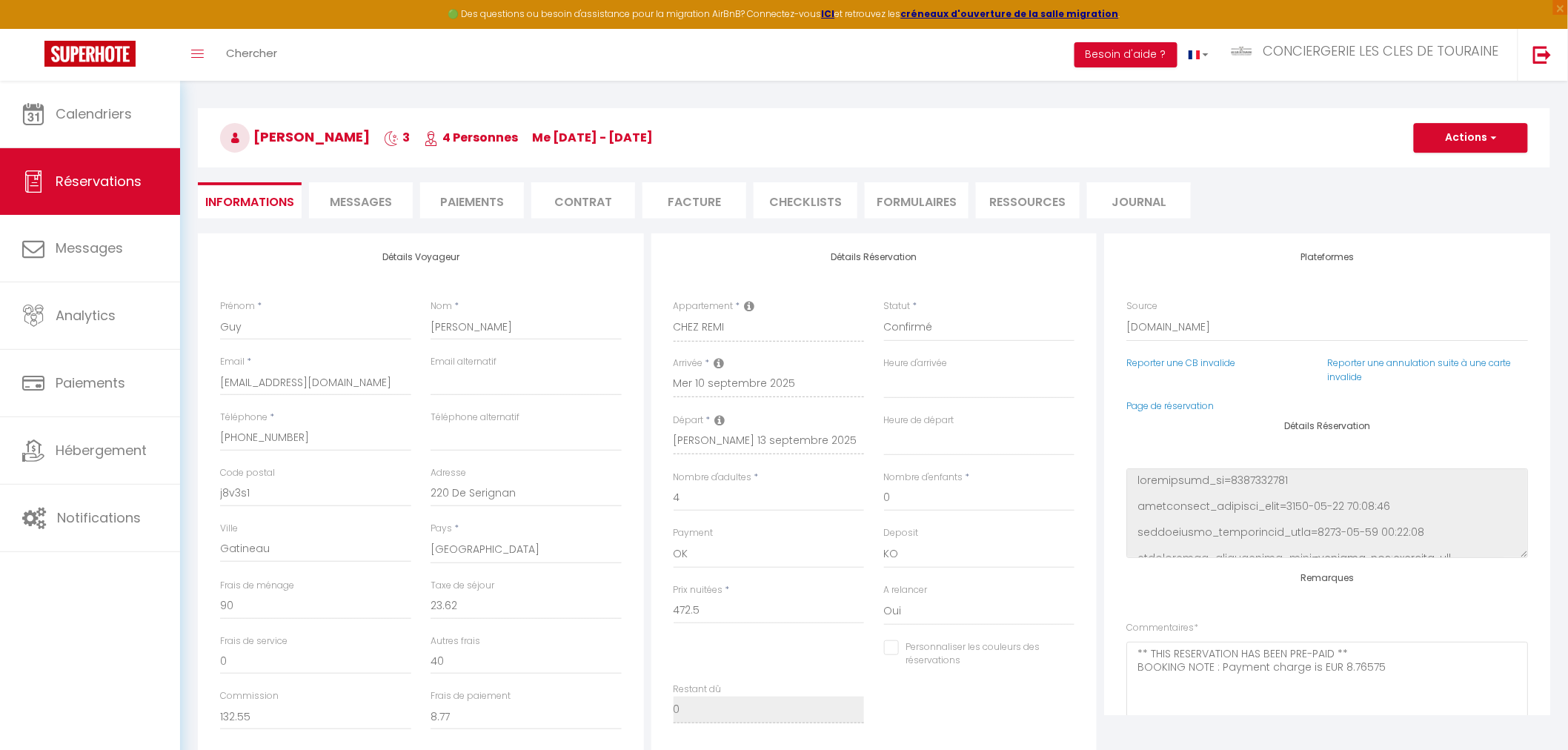
select select
checkbox input "false"
select select
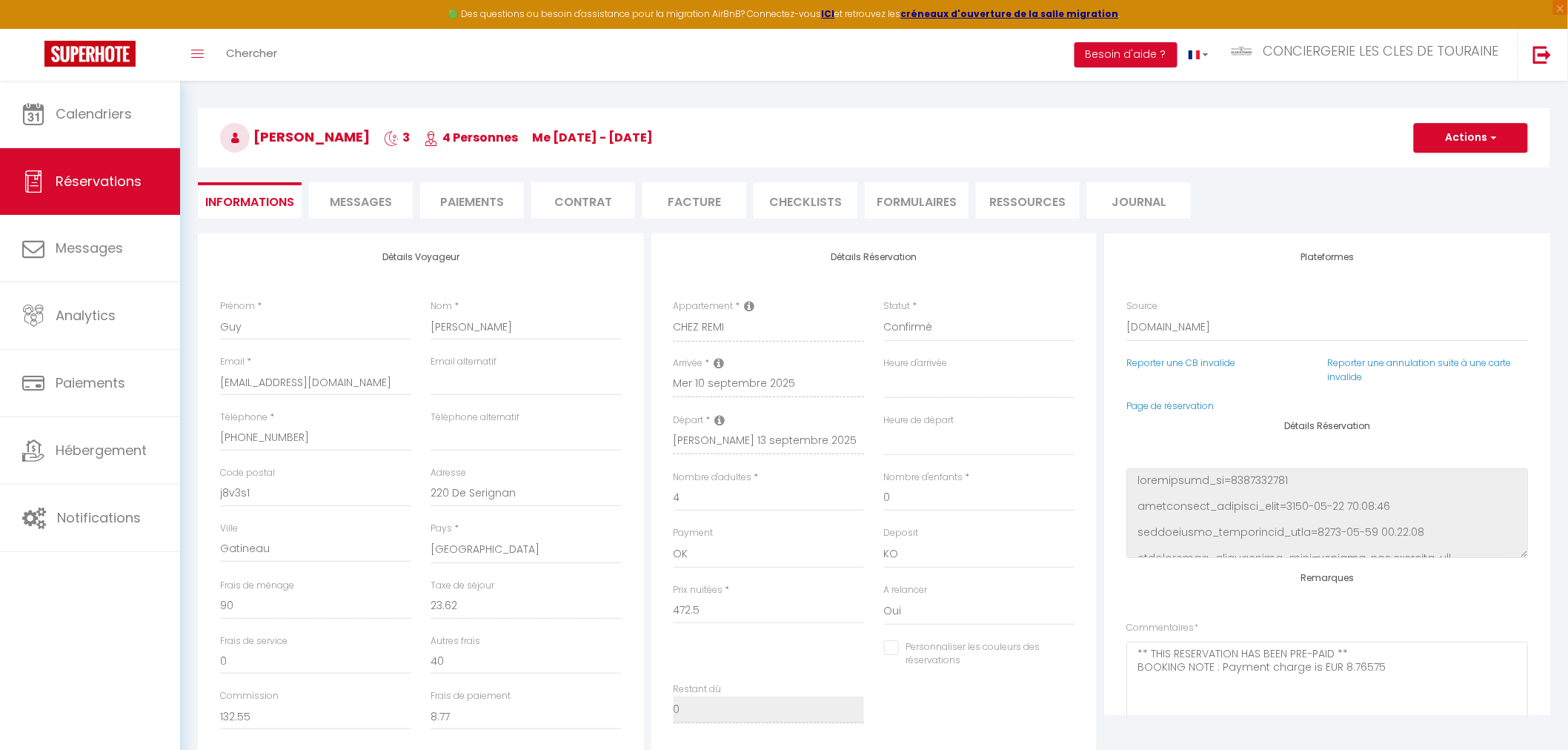
checkbox input "false"
click at [389, 214] on li "Messages" at bounding box center [361, 201] width 104 height 36
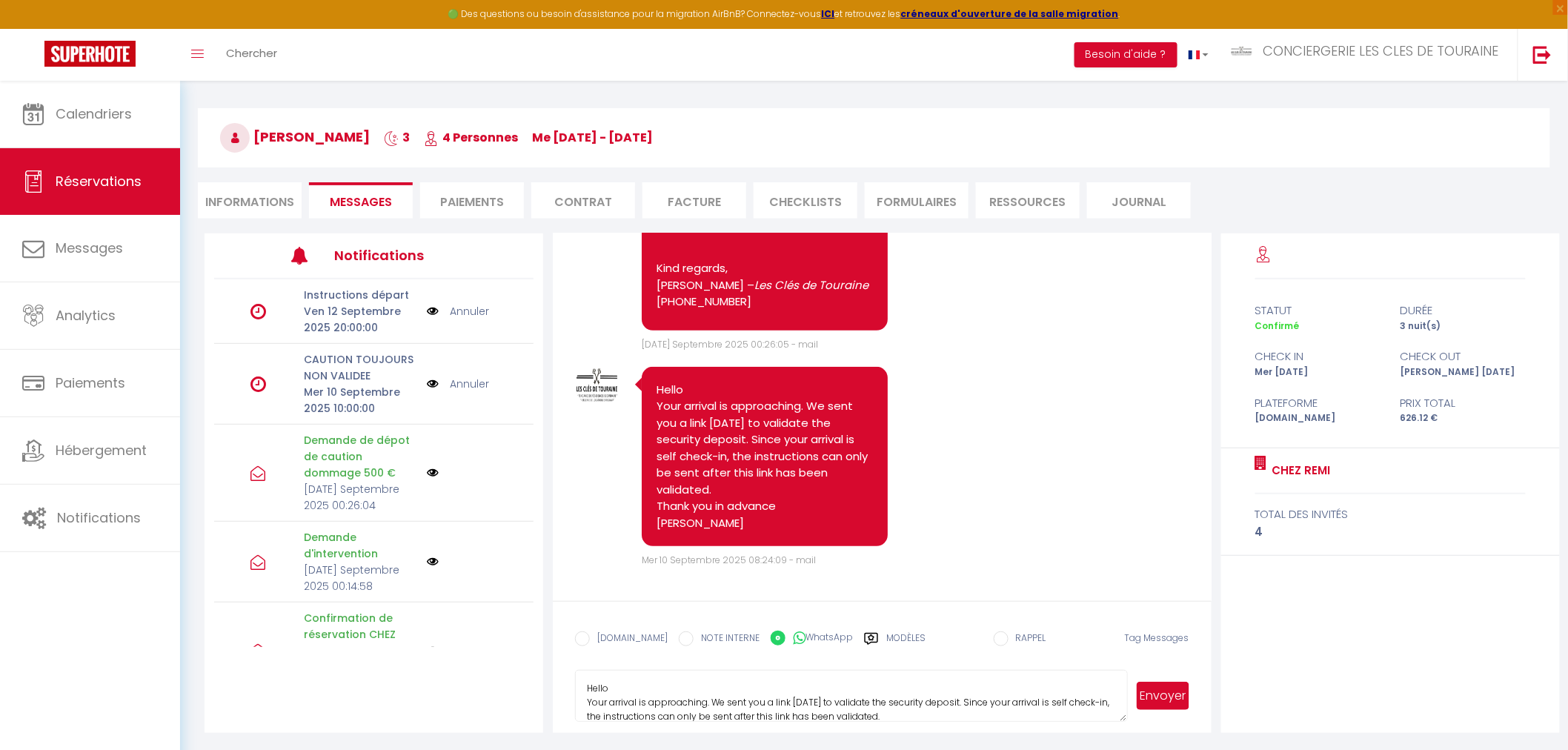
drag, startPoint x: 631, startPoint y: 713, endPoint x: 542, endPoint y: 642, distance: 113.9
click at [542, 642] on div "Notifications Instructions départ Ven 12 Septembre 2025 20:00:00 Annuler CAUTIO…" at bounding box center [882, 483] width 1355 height 499
click at [269, 198] on li "Informations" at bounding box center [250, 201] width 104 height 36
select select
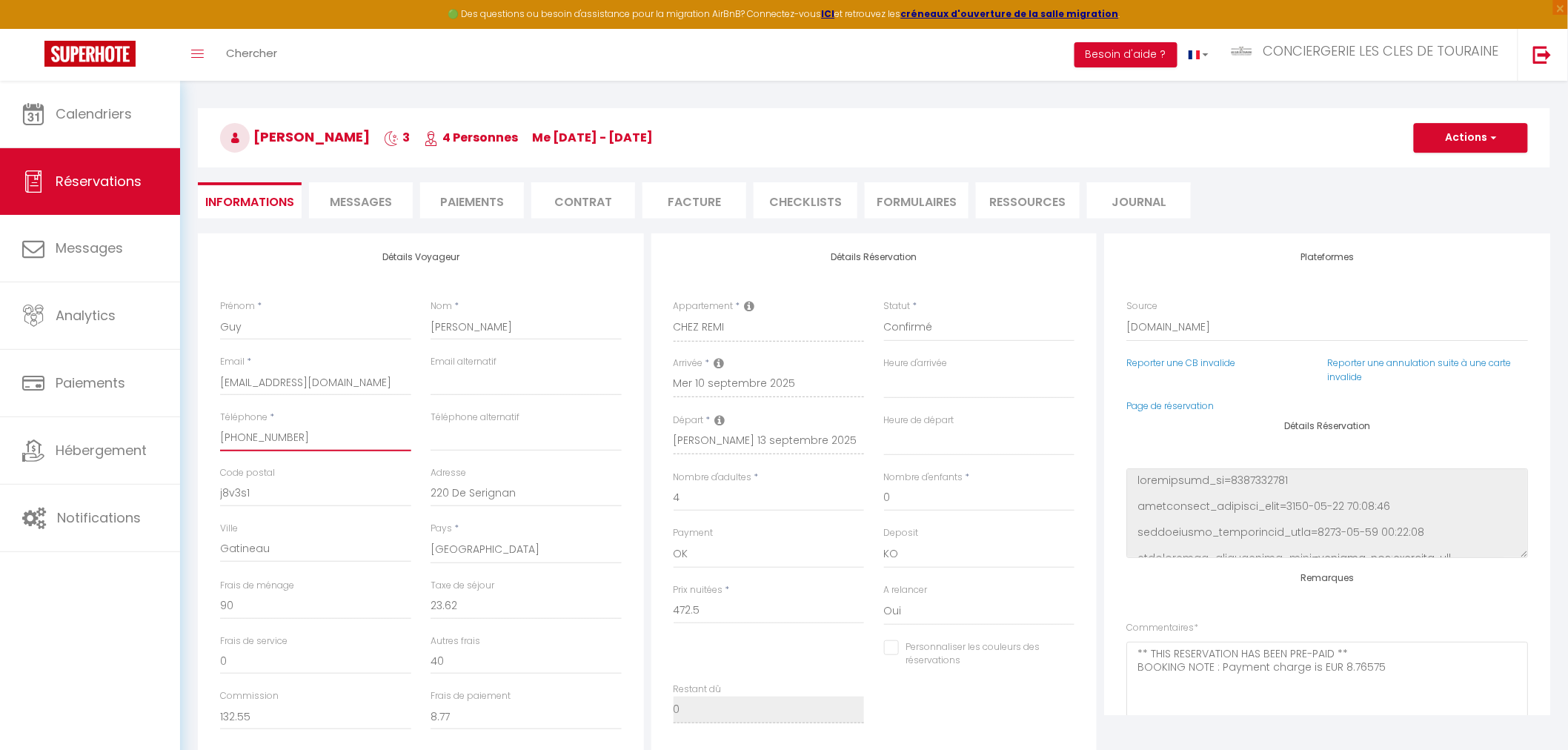
click at [248, 435] on input "[PHONE_NUMBER]" at bounding box center [315, 437] width 191 height 27
drag, startPoint x: 325, startPoint y: 434, endPoint x: 162, endPoint y: 415, distance: 164.1
click at [162, 415] on div "🟢 Des questions ou besoin d'assistance pour la migration AirBnB? Connectez-vous…" at bounding box center [784, 522] width 1568 height 1091
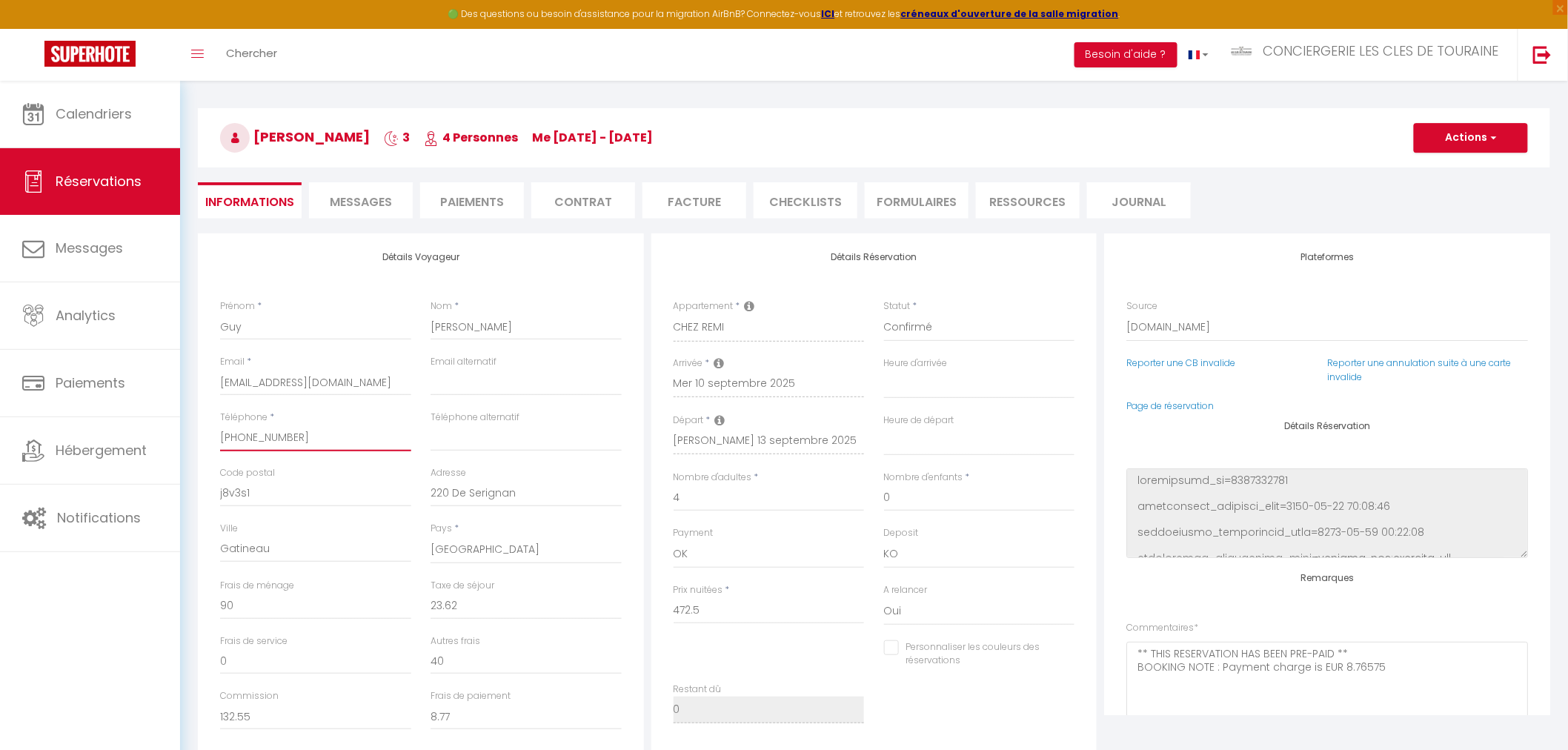
select select
checkbox input "false"
select select
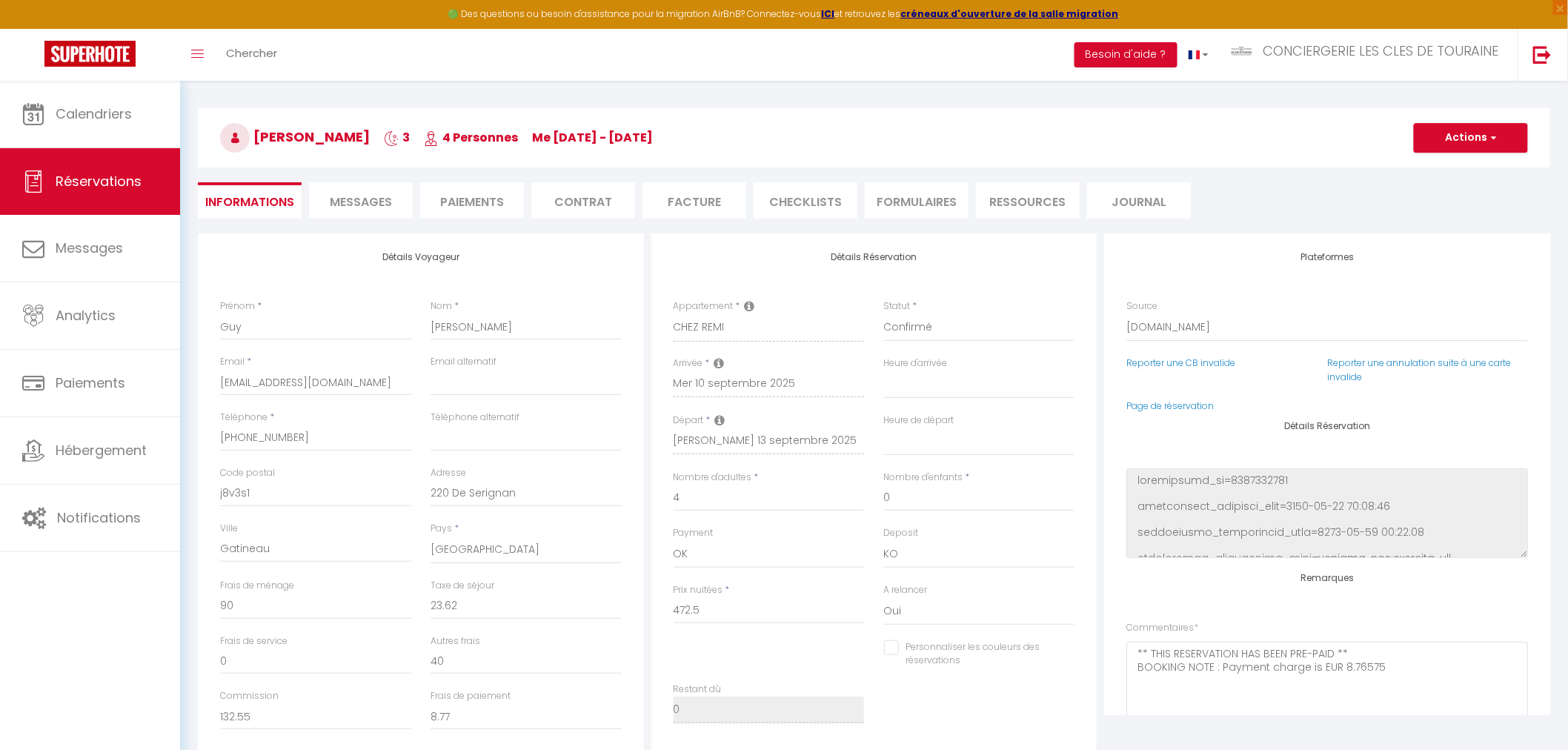
checkbox input "false"
select select
checkbox input "false"
select select
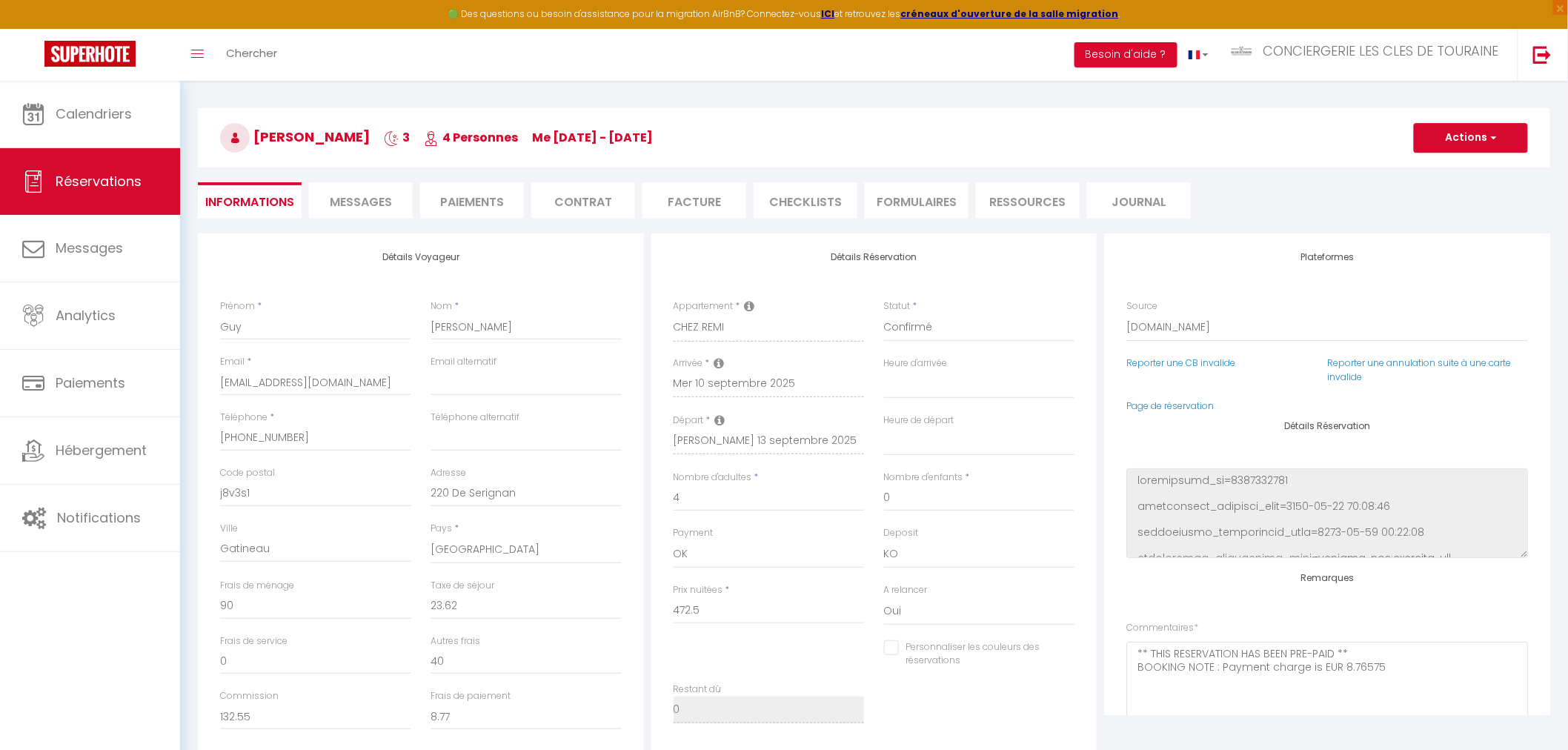
select select
checkbox input "false"
click at [369, 201] on span "Messages" at bounding box center [361, 202] width 62 height 17
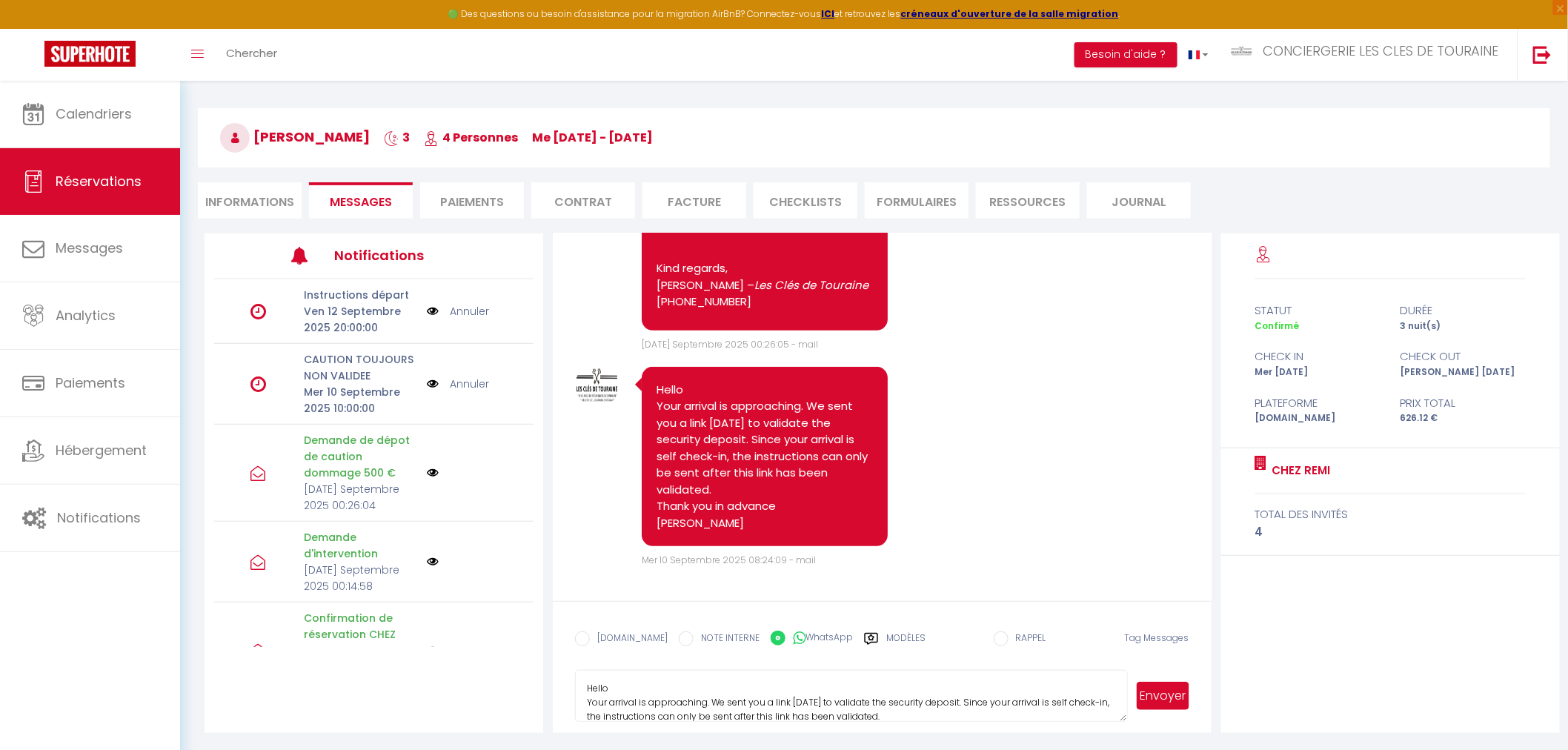
drag, startPoint x: 787, startPoint y: 693, endPoint x: 496, endPoint y: 671, distance: 291.8
click at [496, 671] on div "Notifications Instructions départ Ven 12 Septembre 2025 20:00:00 Annuler CAUTIO…" at bounding box center [882, 483] width 1355 height 499
click at [263, 204] on li "Informations" at bounding box center [250, 201] width 104 height 36
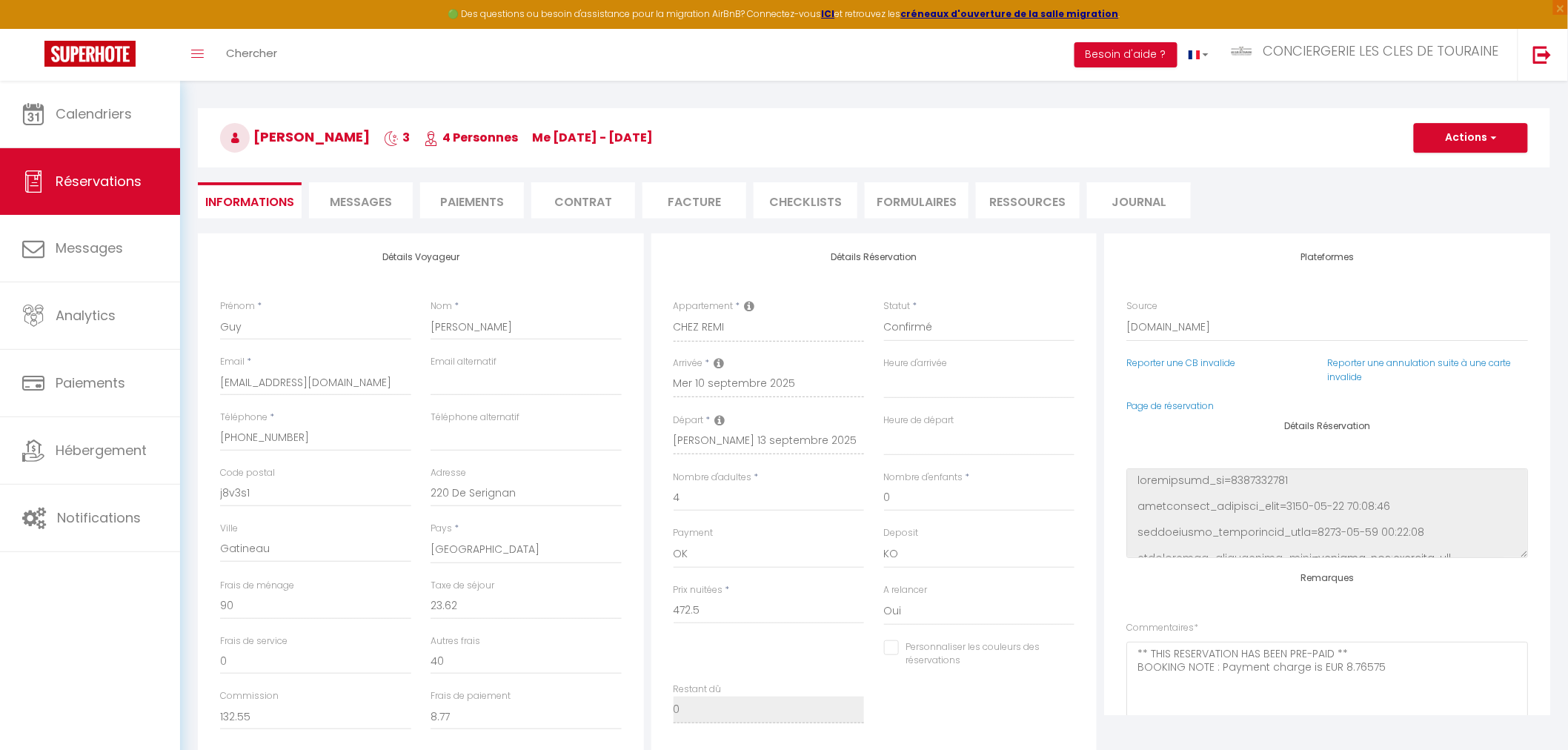
select select
click at [249, 435] on input "[PHONE_NUMBER]" at bounding box center [315, 437] width 191 height 27
select select
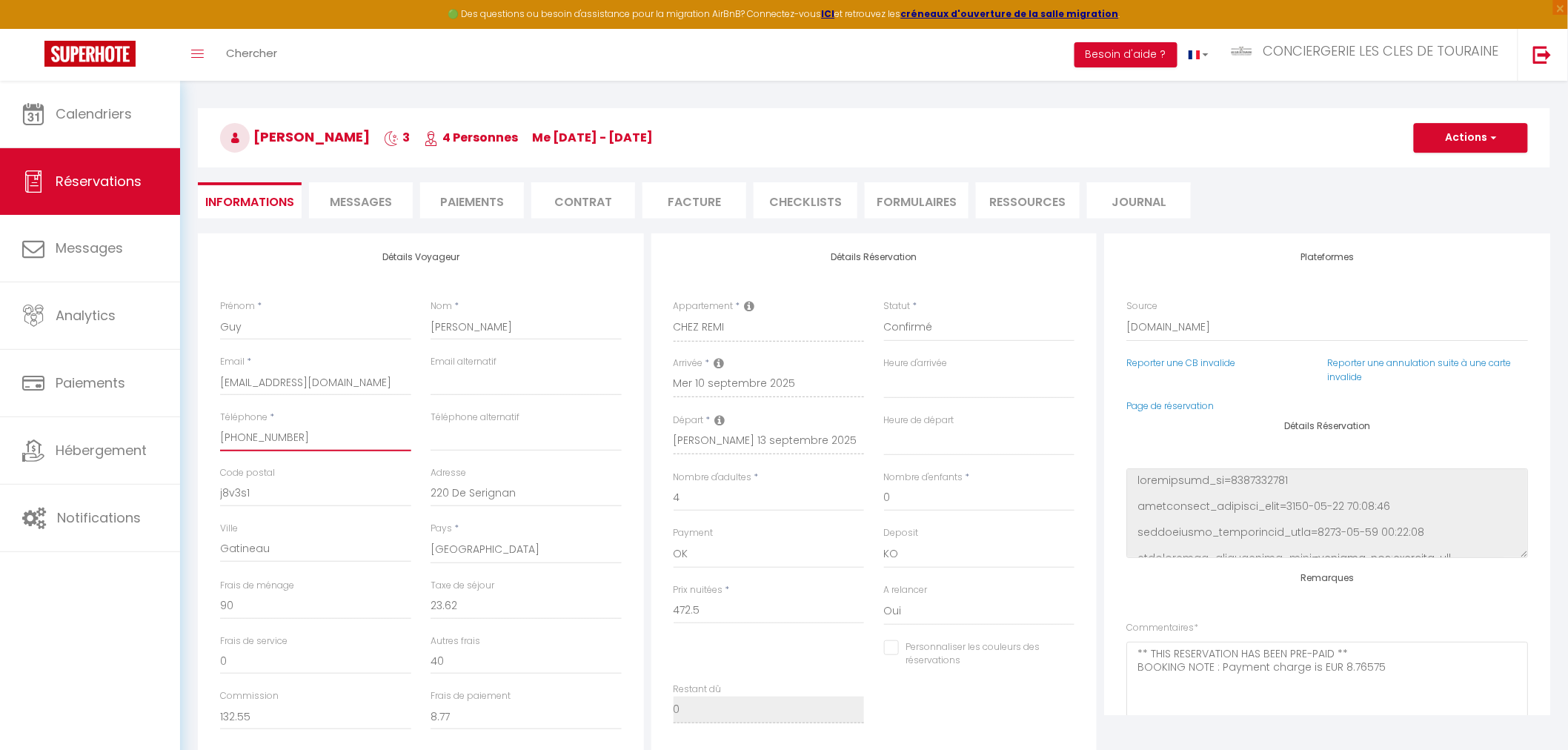
select select
checkbox input "false"
click at [249, 435] on input "[PHONE_NUMBER]" at bounding box center [315, 437] width 191 height 27
select select
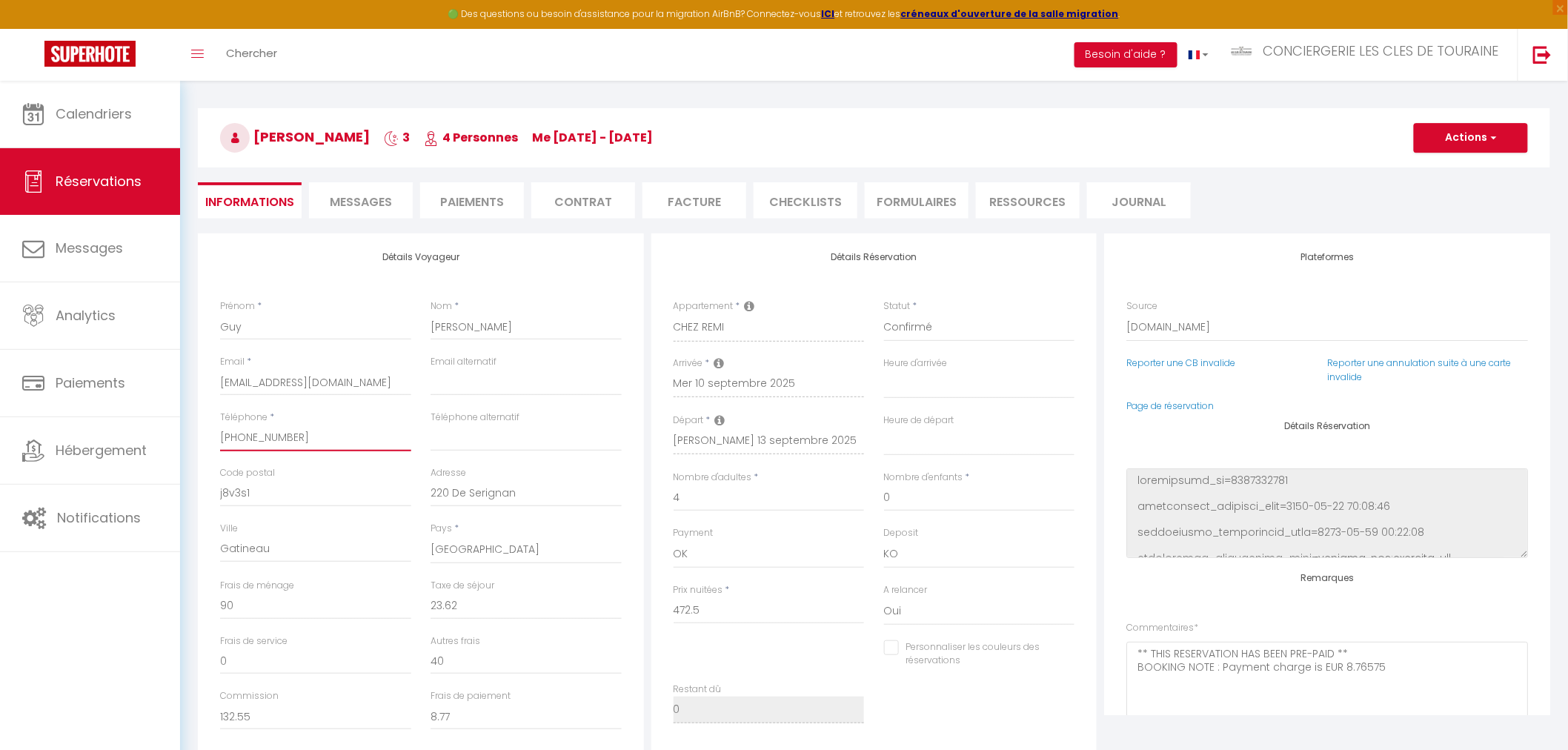
checkbox input "false"
select select
checkbox input "false"
select select
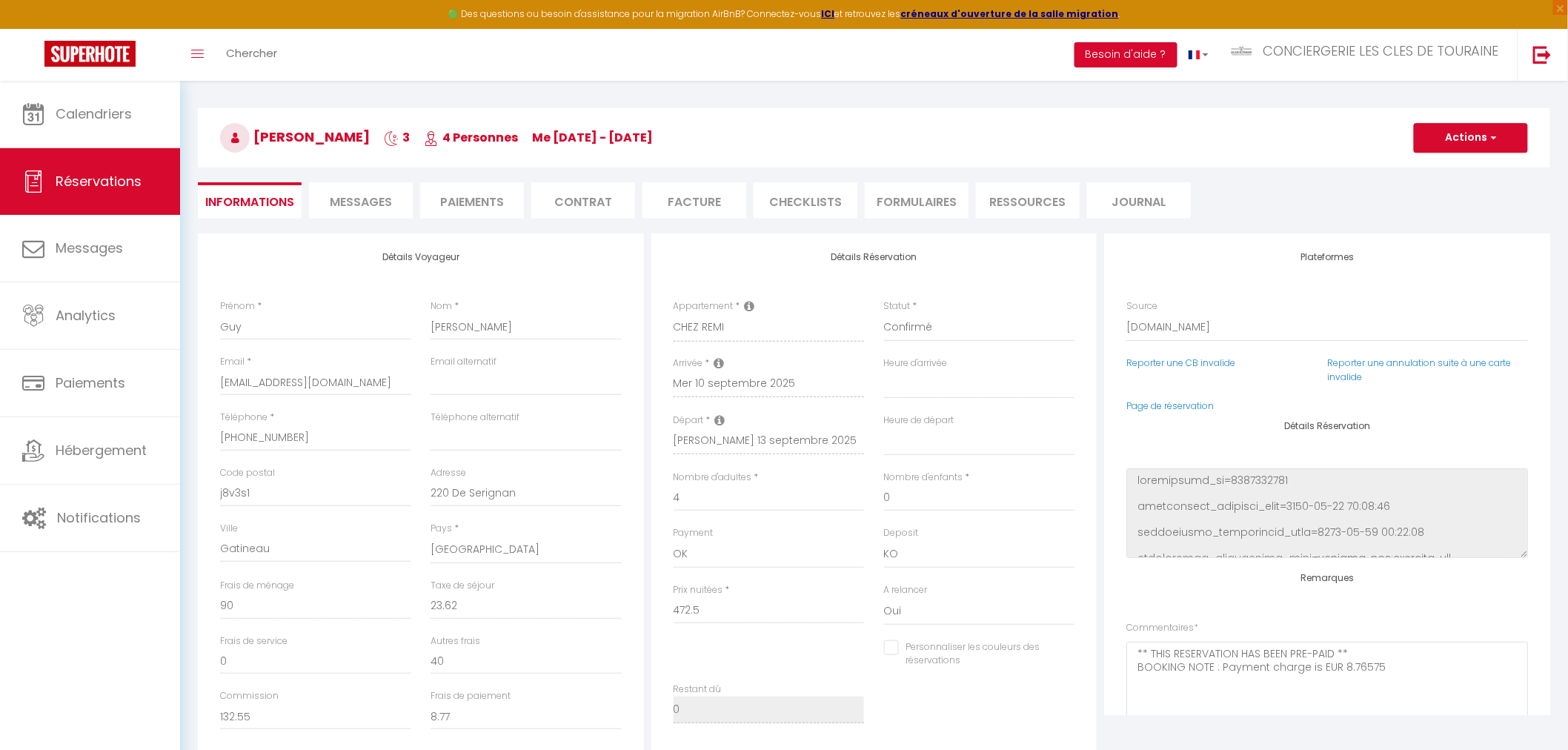
select select
checkbox input "false"
select select
checkbox input "false"
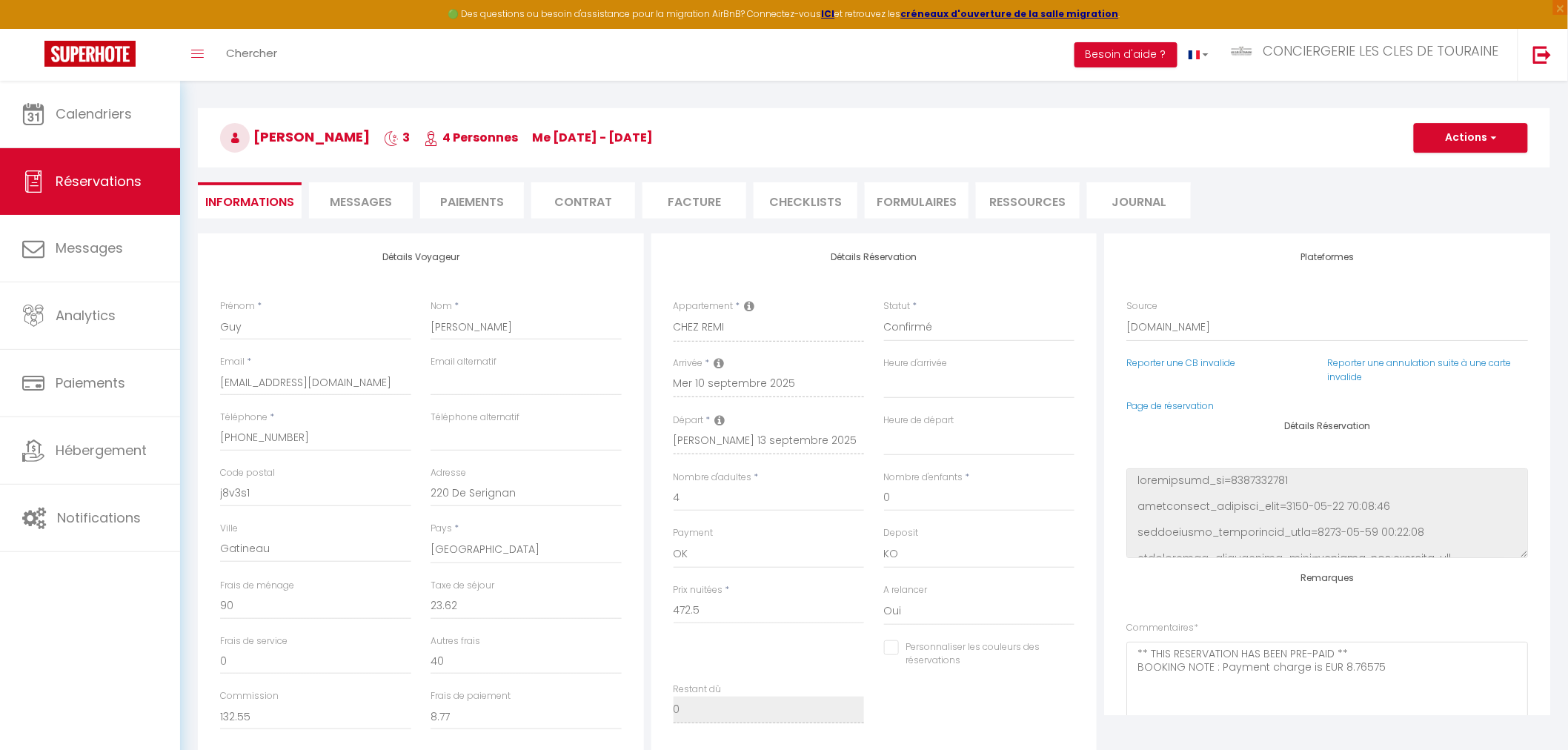
select select
checkbox input "false"
click at [379, 211] on li "Messages" at bounding box center [361, 201] width 104 height 36
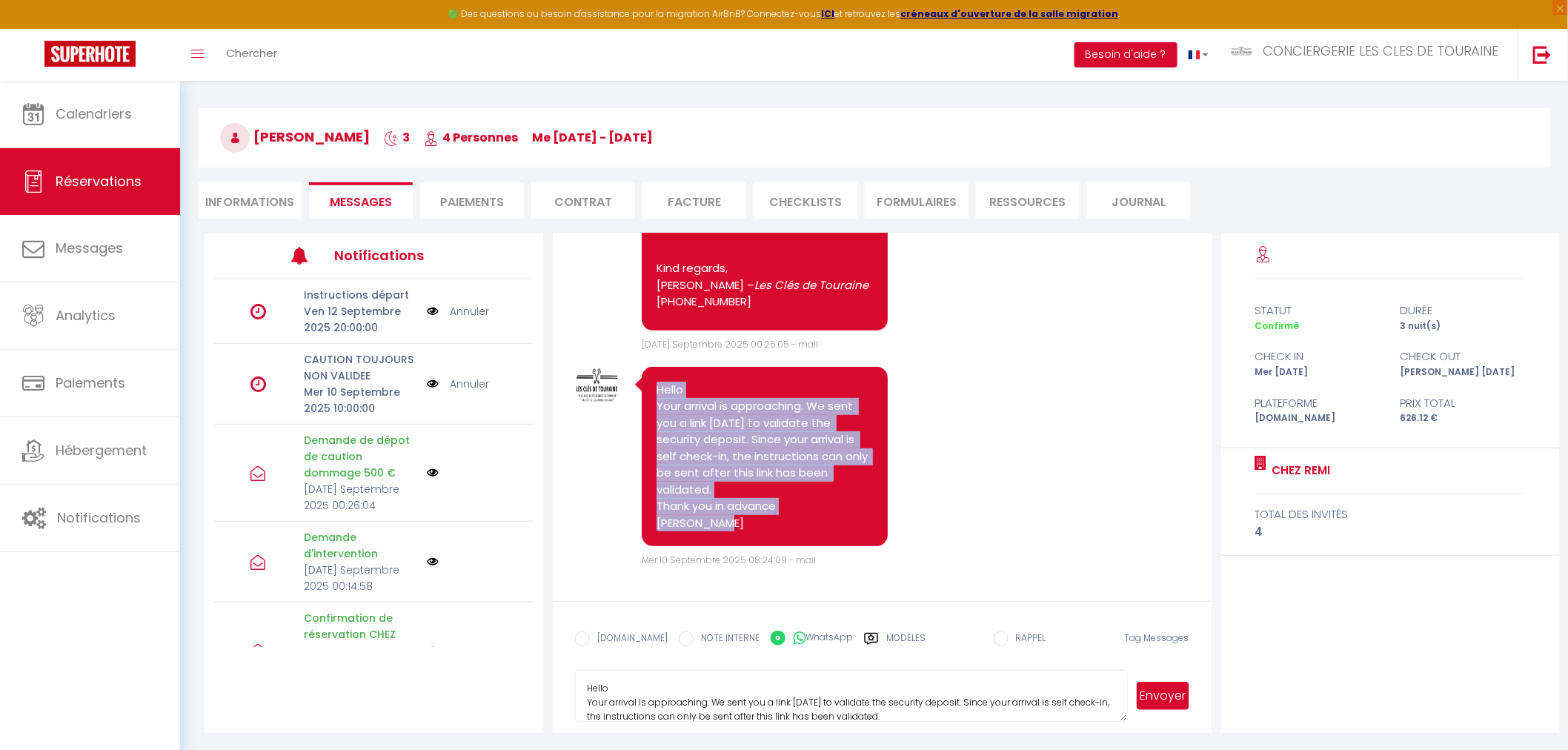
drag, startPoint x: 720, startPoint y: 524, endPoint x: 631, endPoint y: 389, distance: 161.7
click at [631, 389] on div "Hello Your arrival is approaching. We sent you a link [DATE] to validate the se…" at bounding box center [780, 460] width 307 height 188
copy pre "Hello Your arrival is approaching. We sent you a link [DATE] to validate the se…"
